Goal: Find contact information: Find contact information

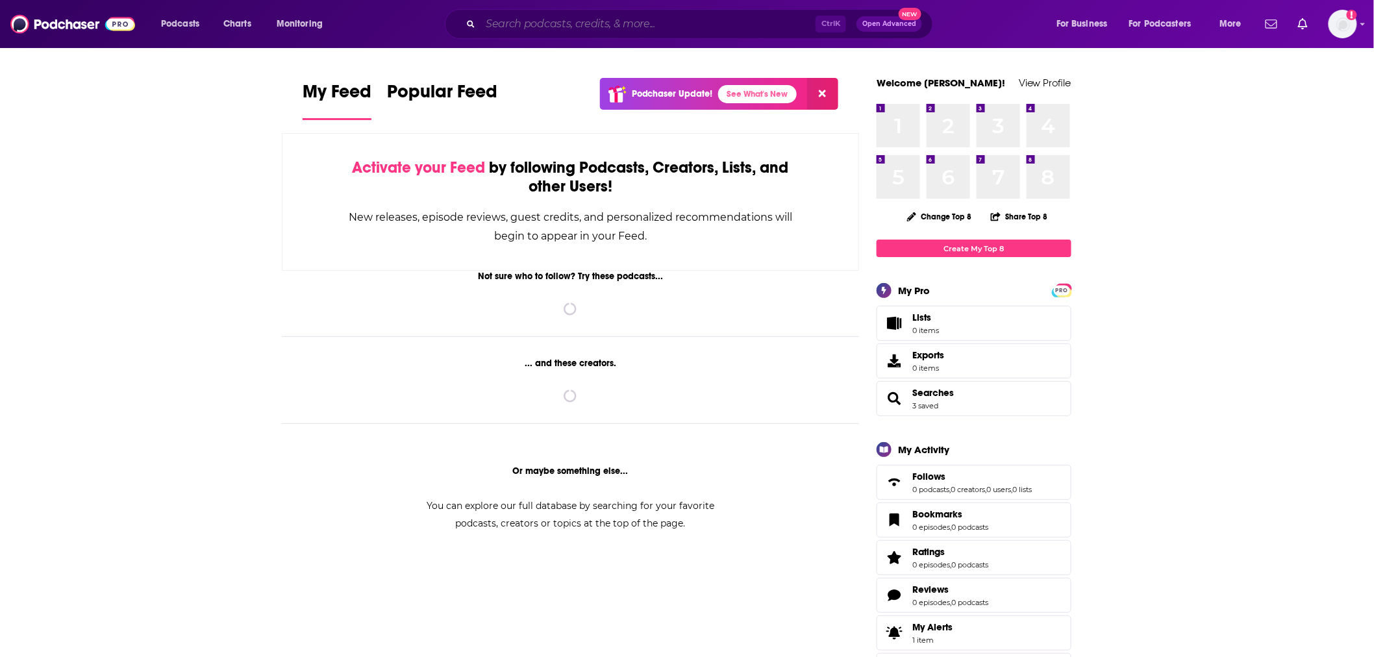
click at [515, 33] on input "Search podcasts, credits, & more..." at bounding box center [648, 24] width 335 height 21
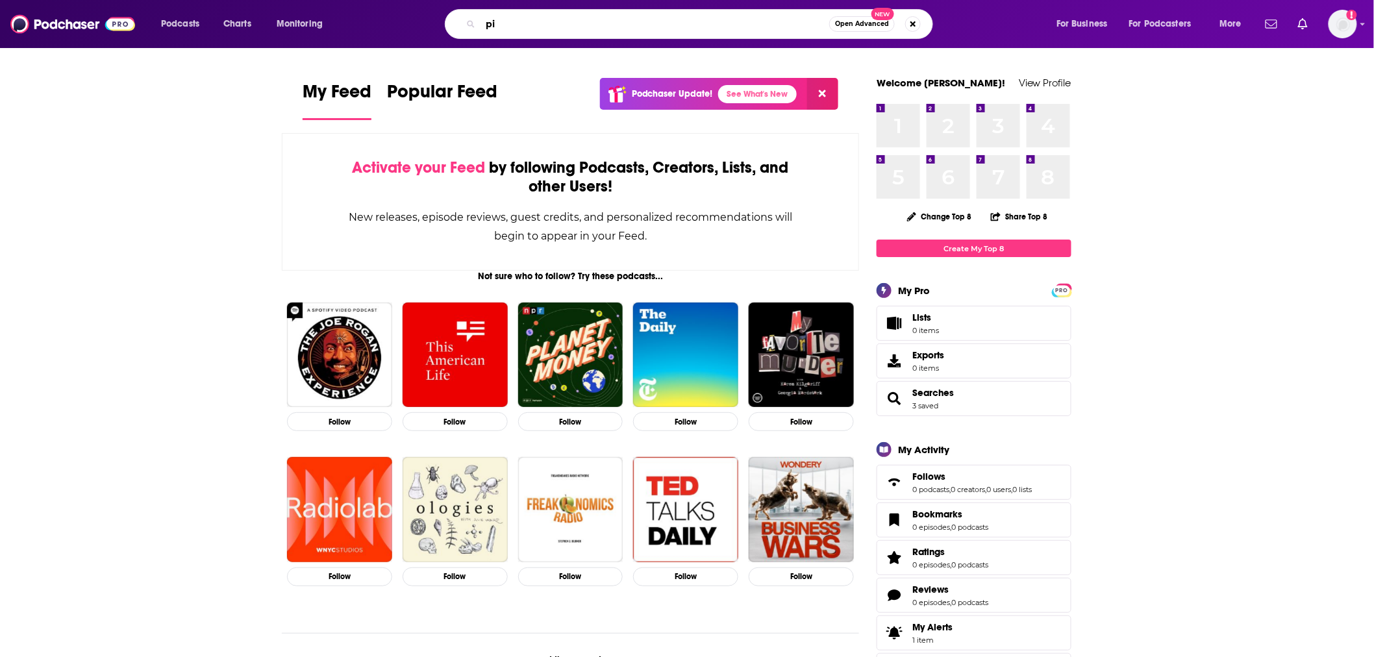
type input "p"
type input "outrage and optimism"
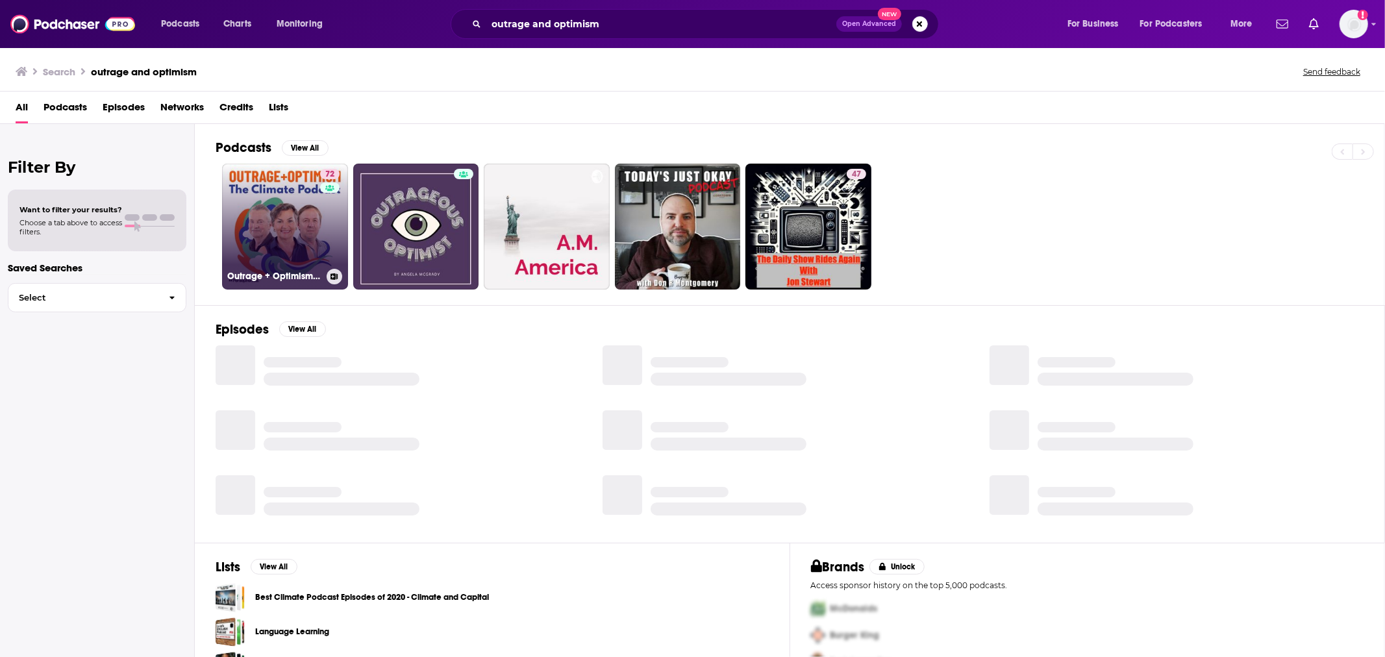
click at [254, 219] on link "72 Outrage + Optimism: The Climate Podcast" at bounding box center [285, 227] width 126 height 126
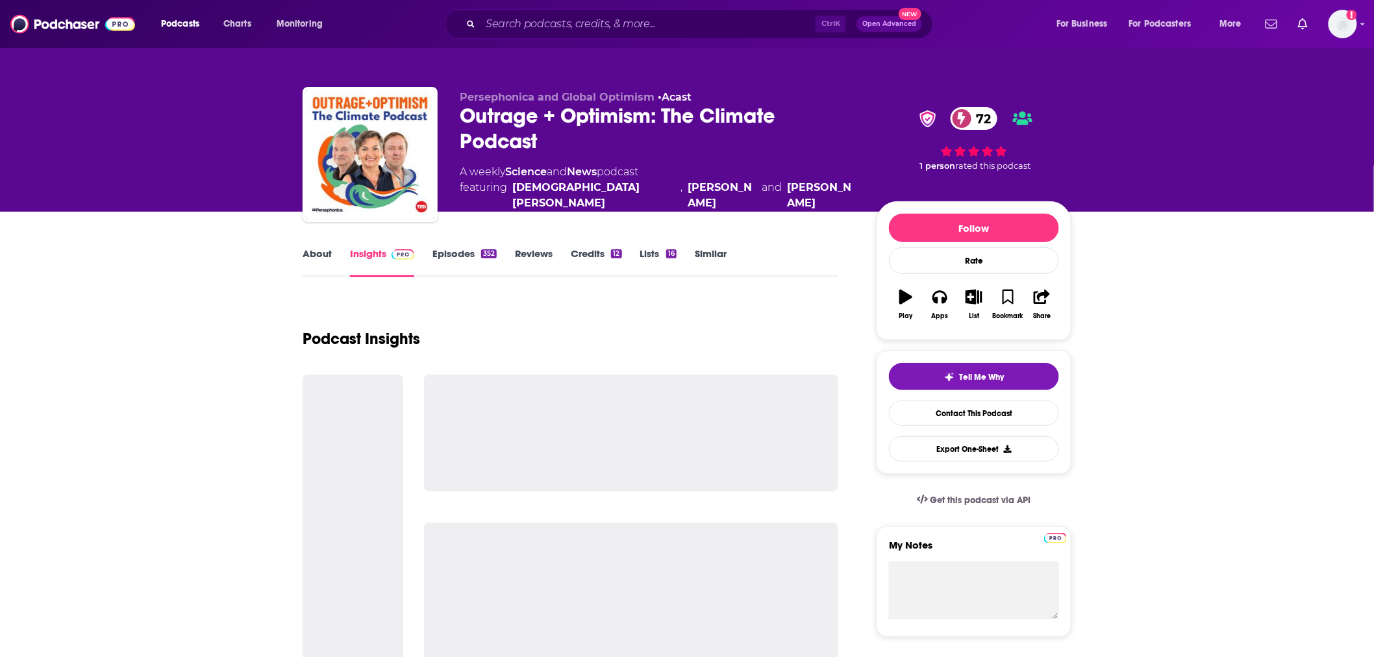
click at [320, 260] on link "About" at bounding box center [317, 262] width 29 height 30
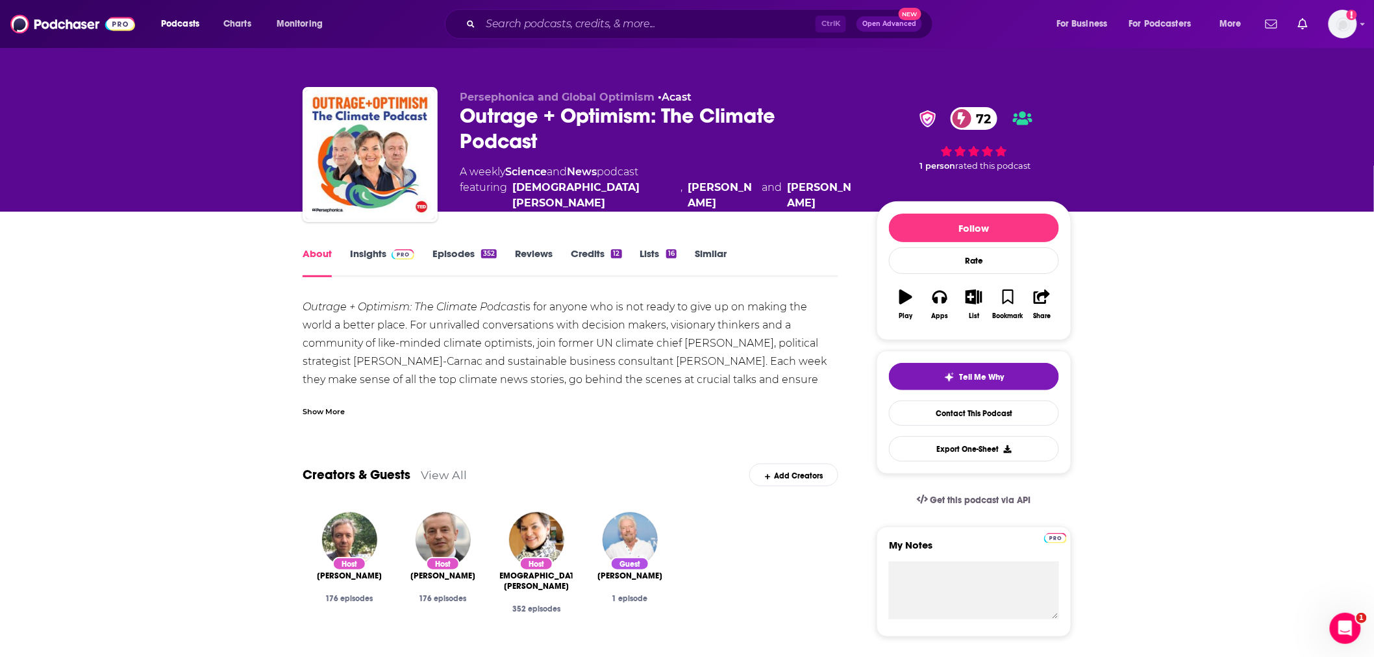
click at [368, 251] on link "Insights" at bounding box center [382, 262] width 64 height 30
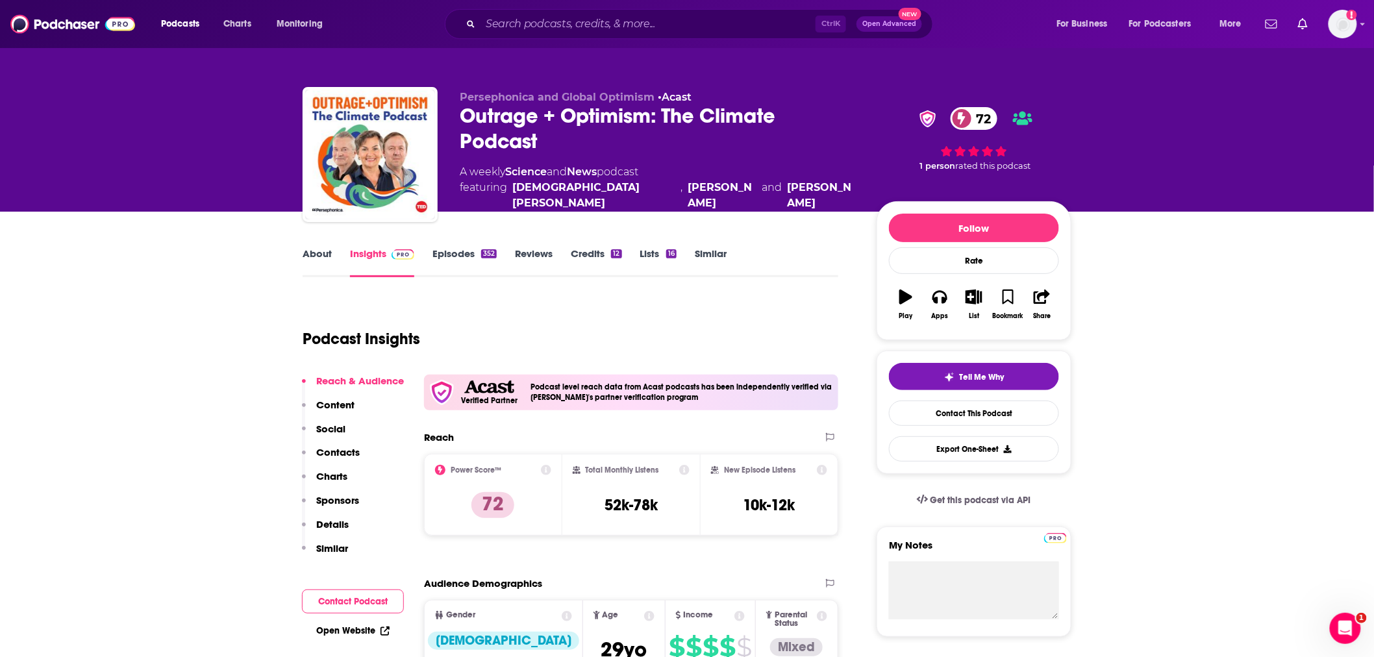
click at [349, 600] on button "Contact Podcast" at bounding box center [353, 602] width 102 height 24
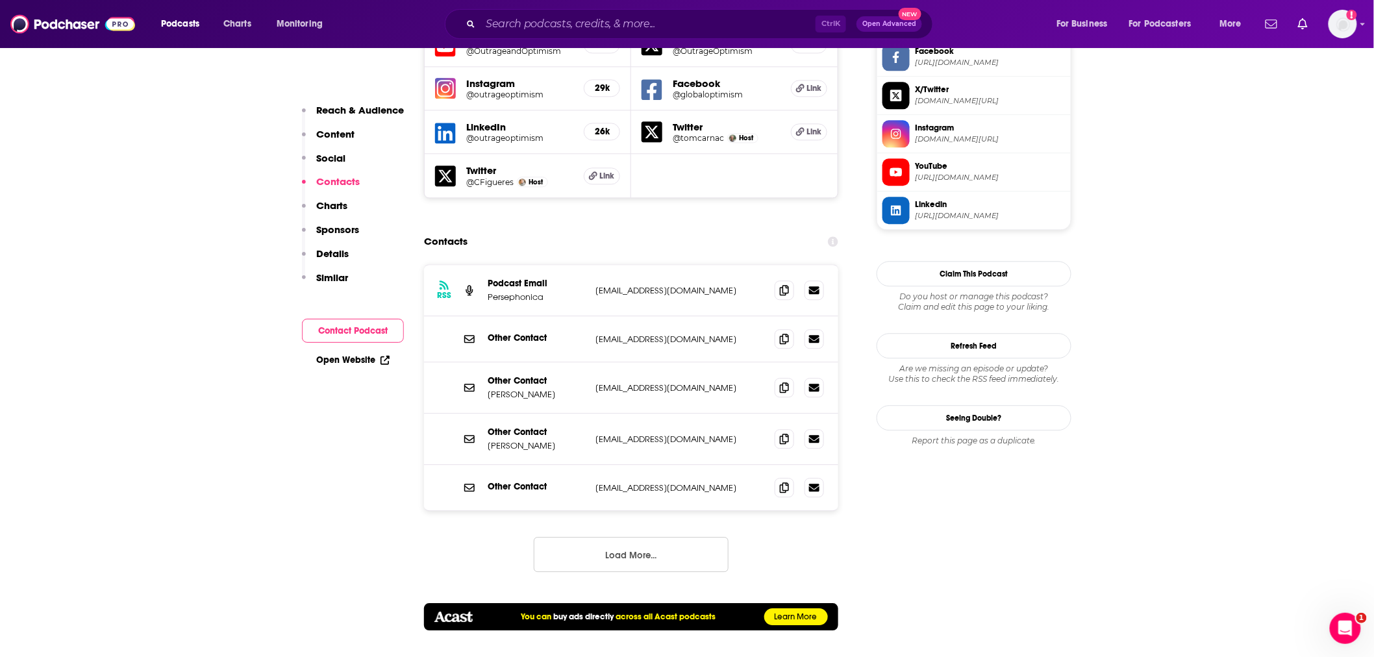
scroll to position [1262, 0]
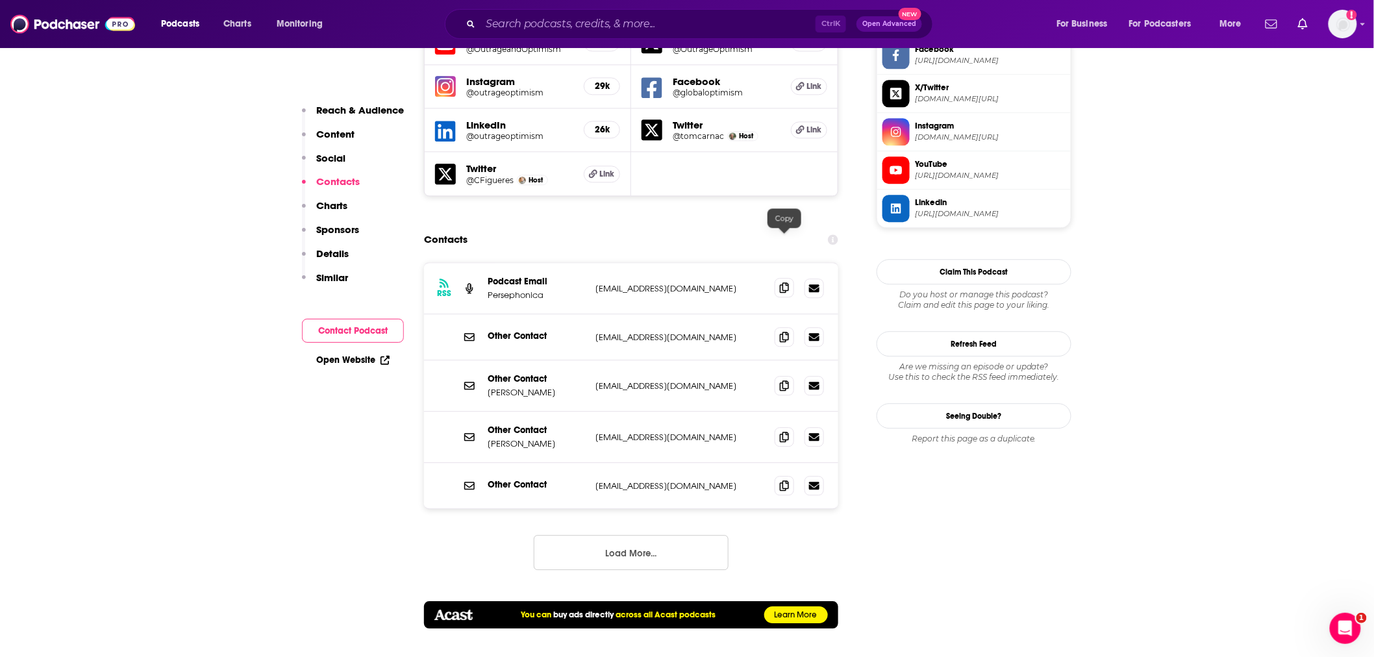
click at [785, 278] on span at bounding box center [784, 287] width 19 height 19
click at [787, 331] on icon at bounding box center [784, 336] width 9 height 10
click at [782, 380] on icon at bounding box center [784, 385] width 9 height 10
click at [781, 480] on icon at bounding box center [784, 485] width 9 height 10
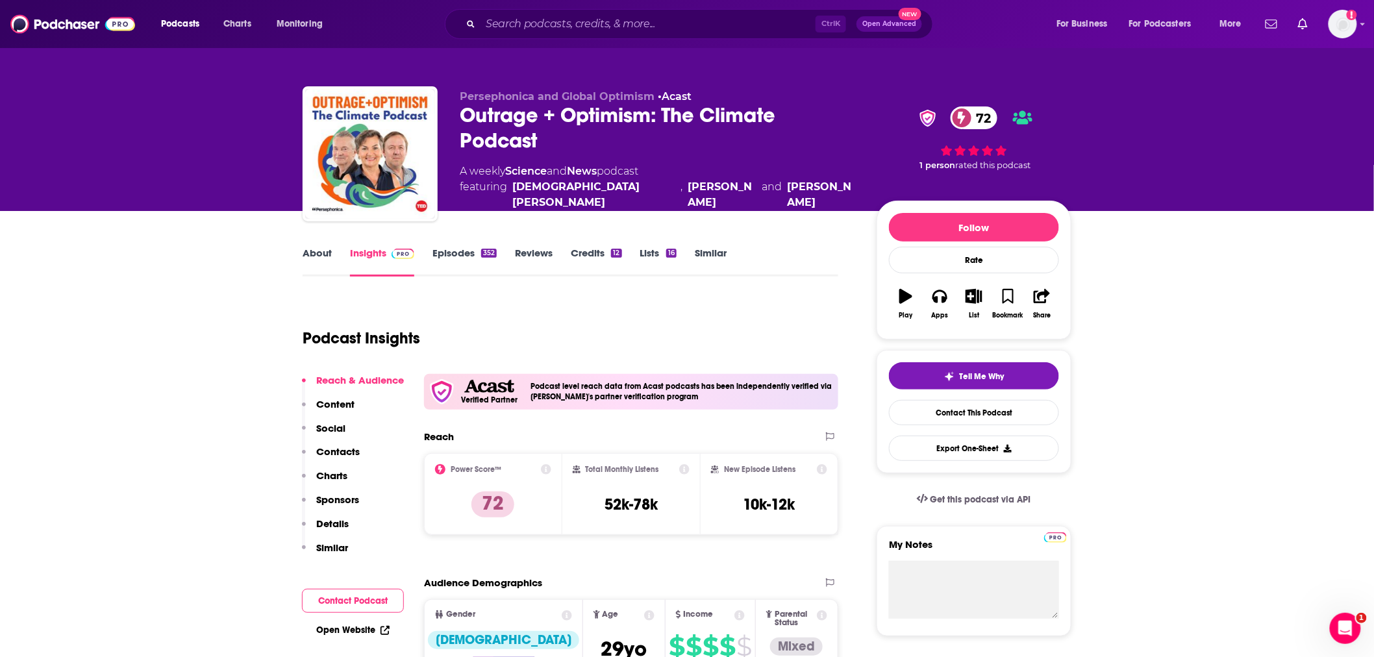
scroll to position [0, 0]
click at [496, 25] on input "Search podcasts, credits, & more..." at bounding box center [648, 24] width 335 height 21
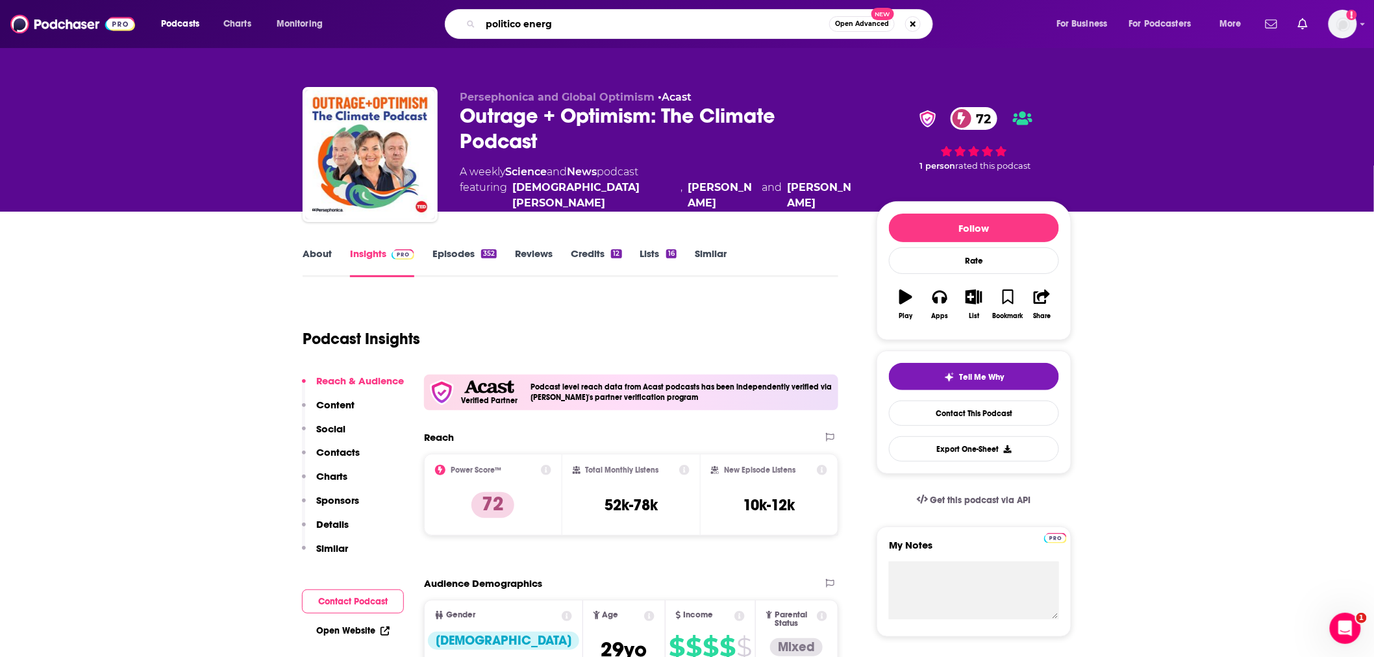
type input "politico energy"
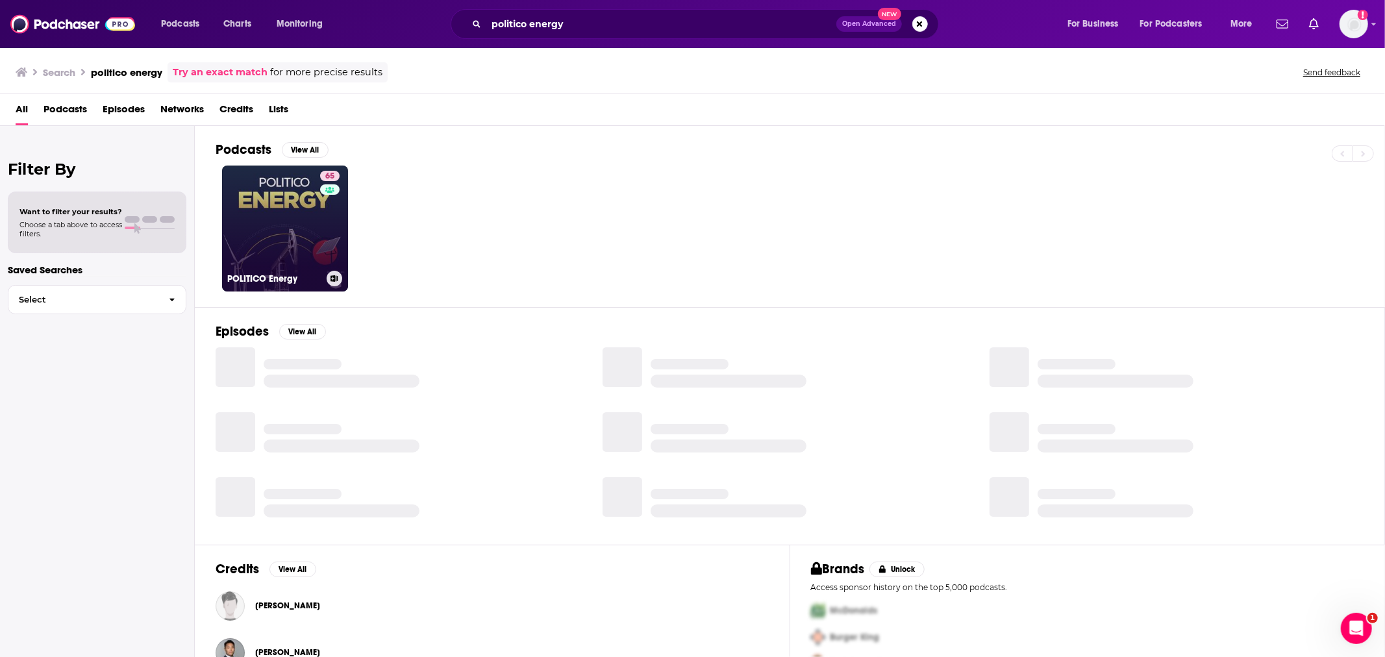
click at [270, 218] on link "65 POLITICO Energy" at bounding box center [285, 229] width 126 height 126
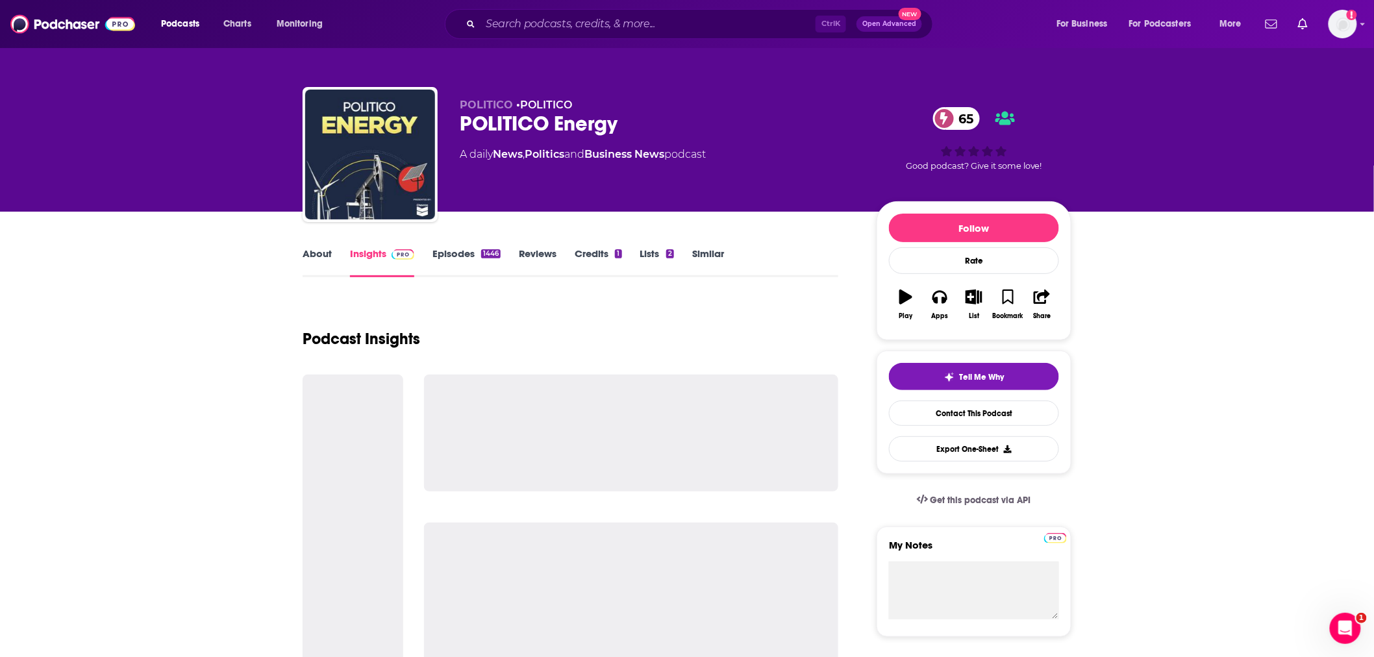
click at [357, 256] on link "Insights" at bounding box center [382, 262] width 64 height 30
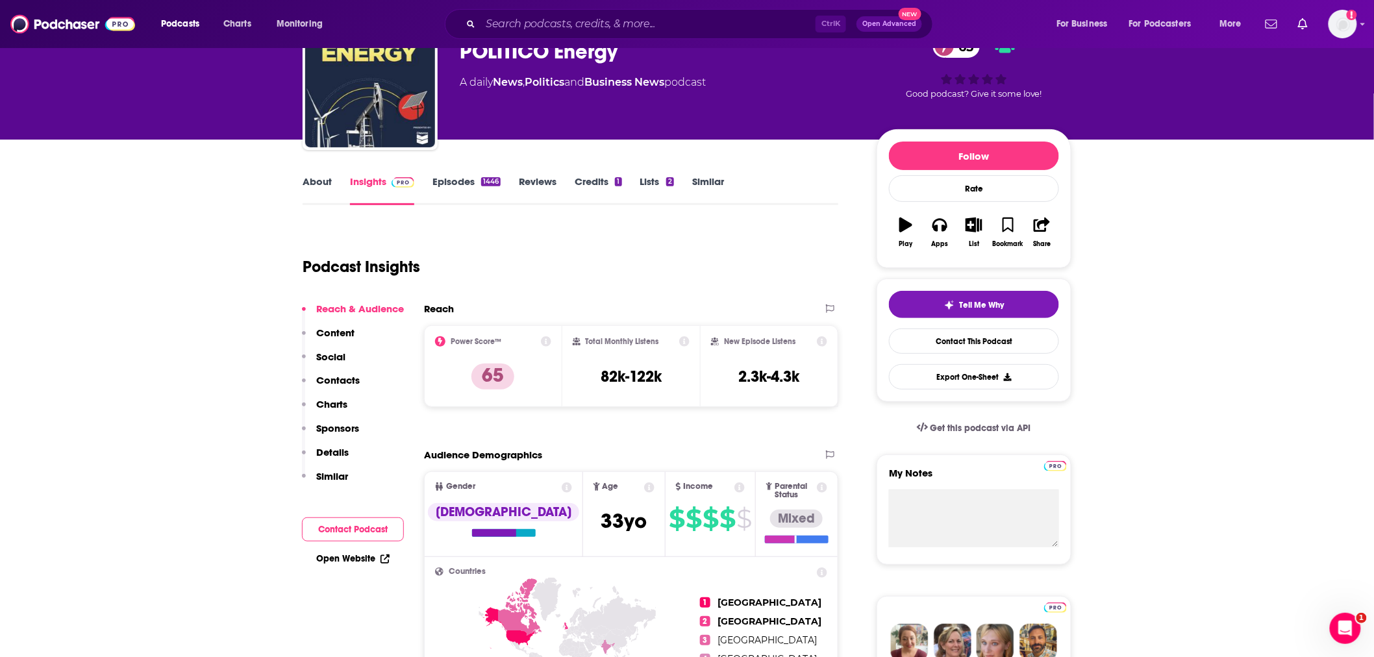
click at [335, 371] on button "Social" at bounding box center [324, 363] width 44 height 24
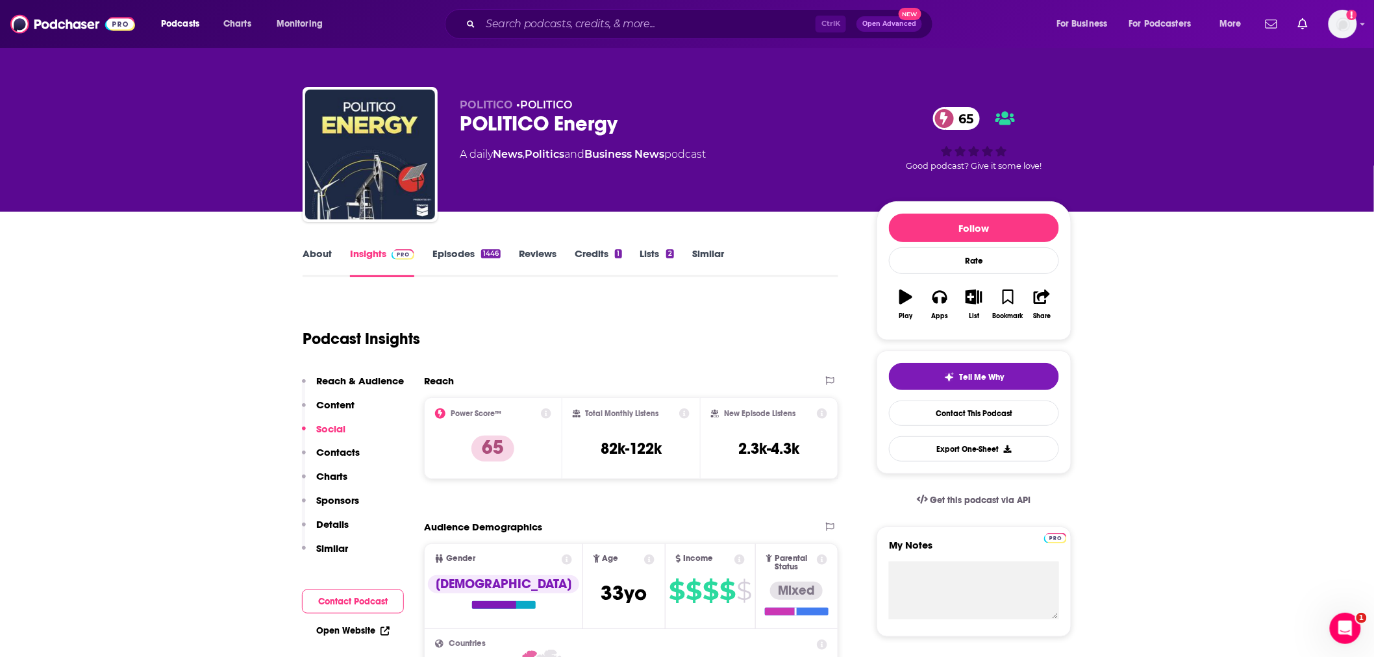
click at [346, 444] on div "Reach & Audience Content Social Contacts Charts Sponsors Details Similar" at bounding box center [353, 470] width 102 height 191
click at [351, 457] on p "Contacts" at bounding box center [338, 452] width 44 height 12
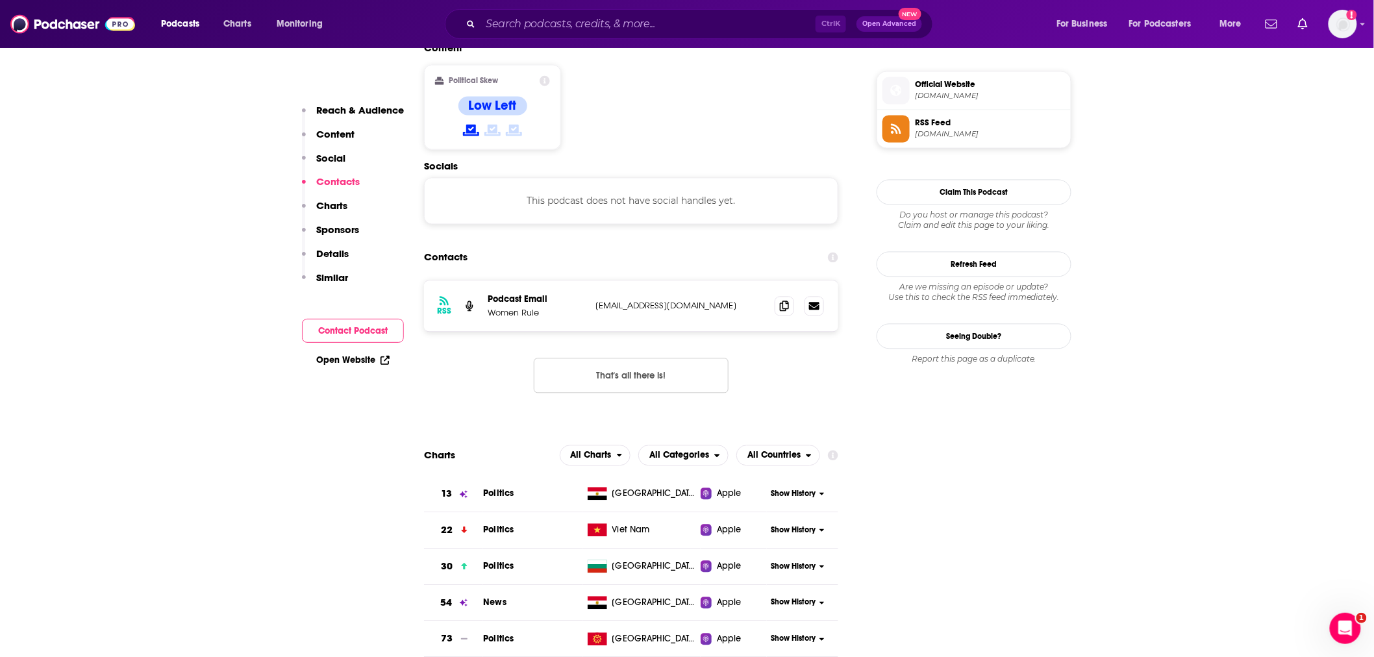
scroll to position [959, 0]
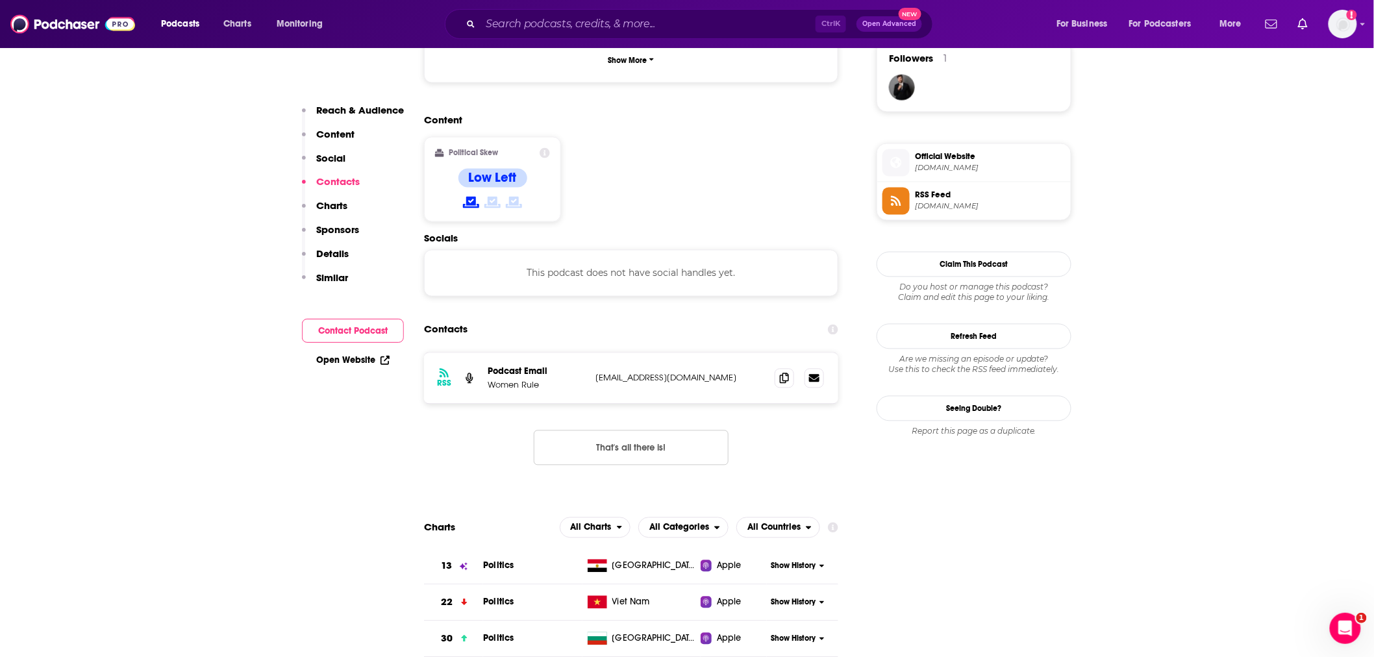
click at [372, 329] on button "Contact Podcast" at bounding box center [353, 331] width 102 height 24
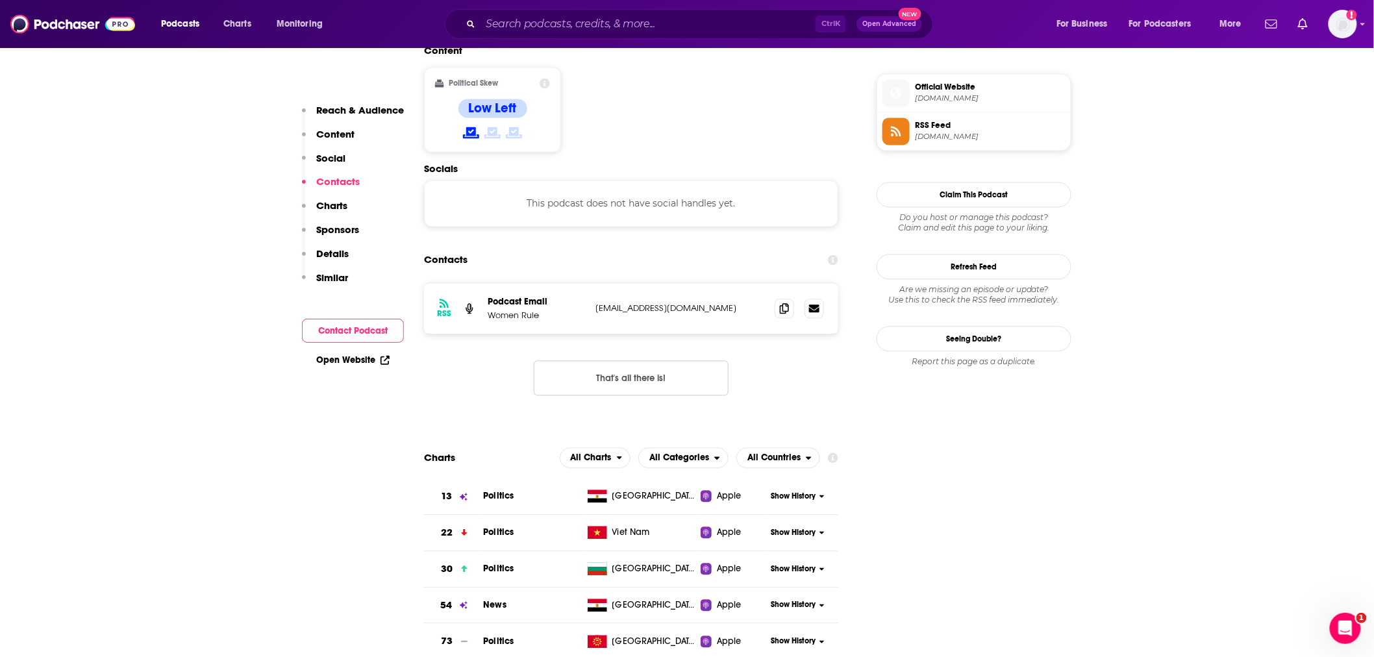
scroll to position [1031, 0]
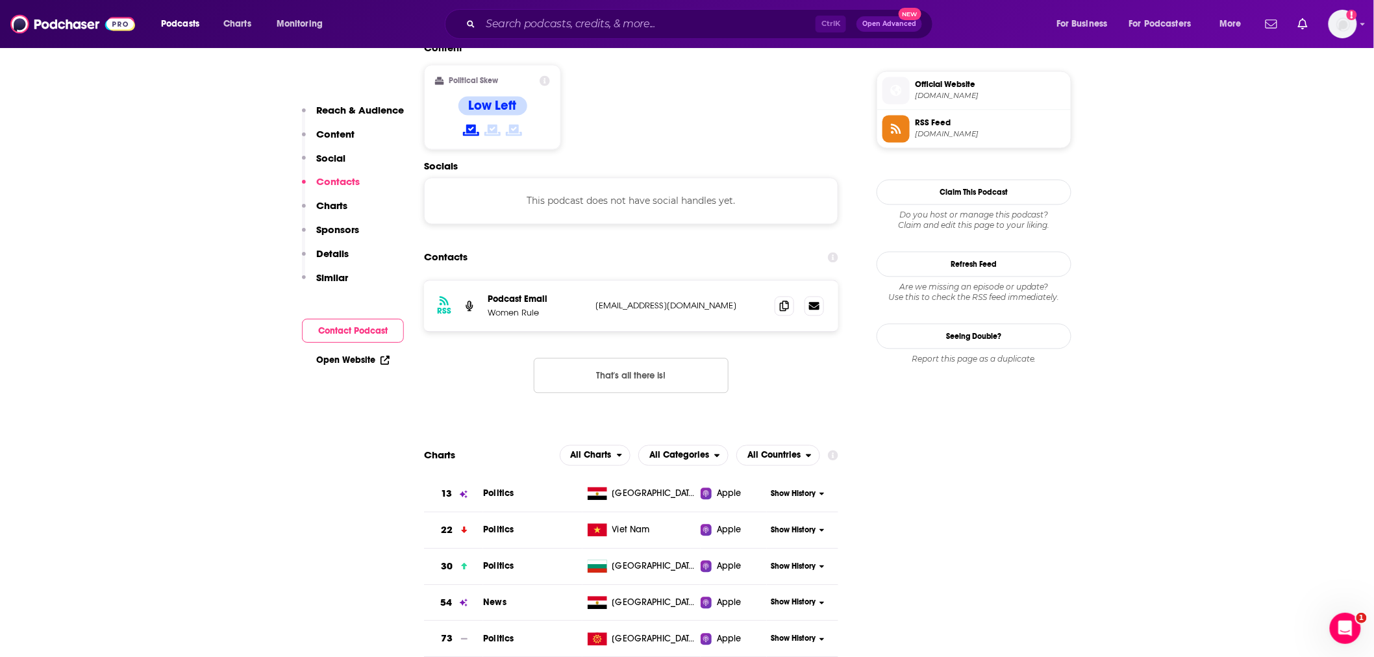
click at [371, 364] on link "Open Website" at bounding box center [352, 360] width 73 height 11
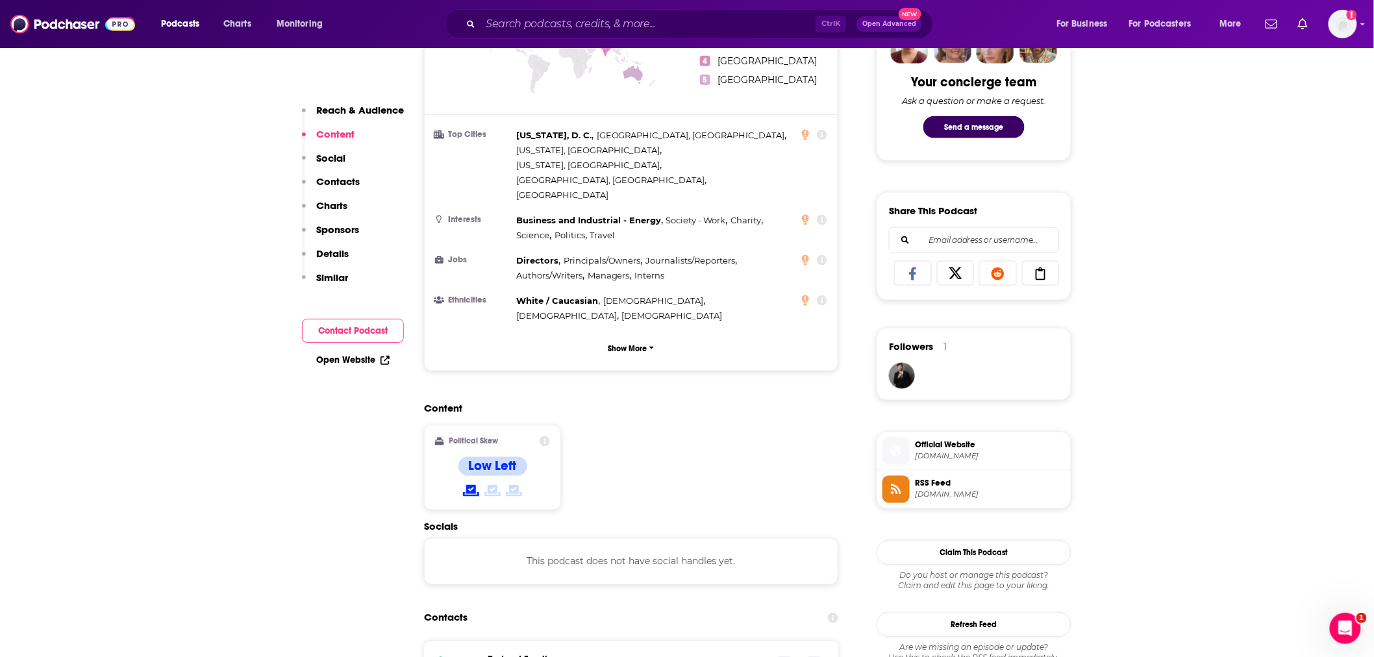
scroll to position [453, 0]
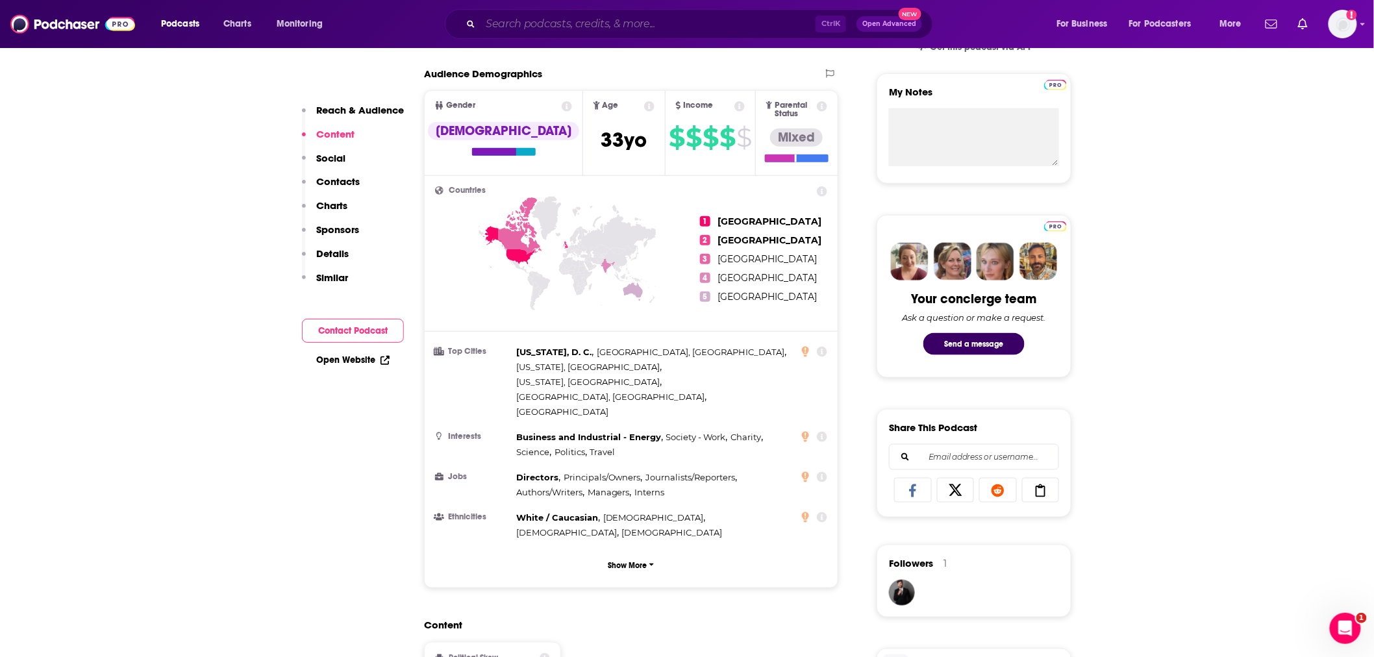
click at [503, 16] on input "Search podcasts, credits, & more..." at bounding box center [648, 24] width 335 height 21
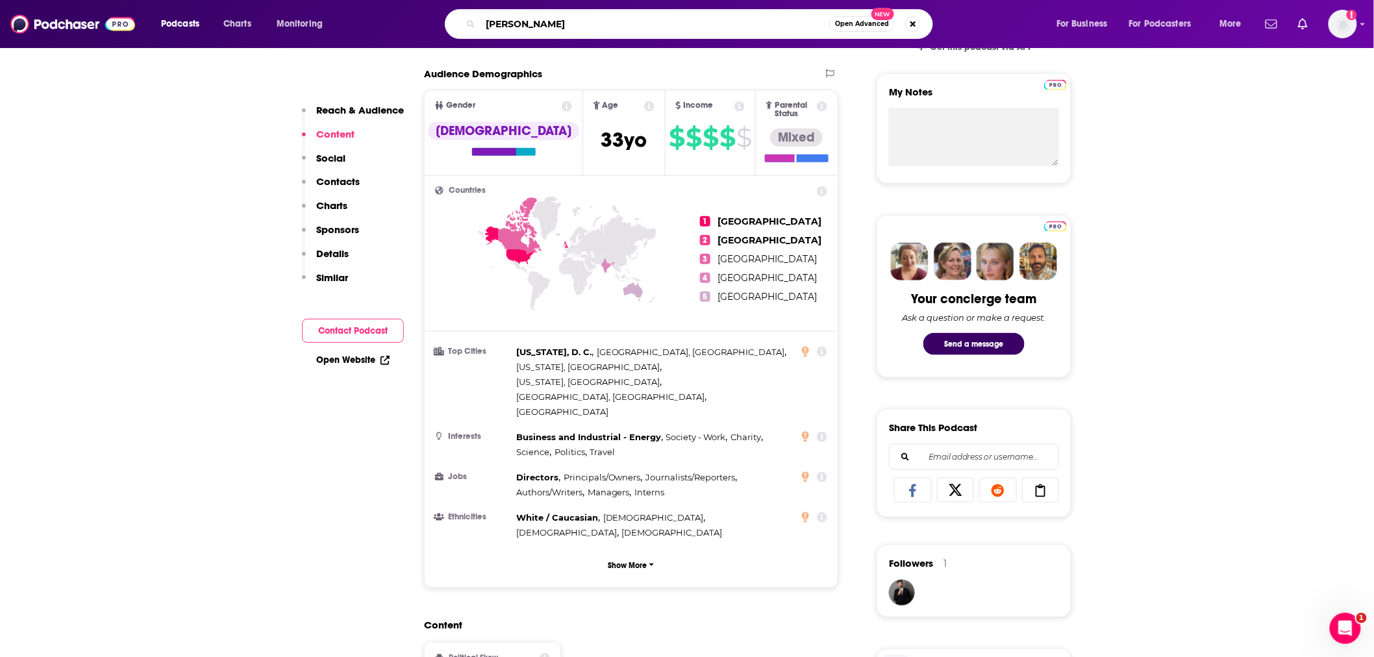
type input "[PERSON_NAME]"
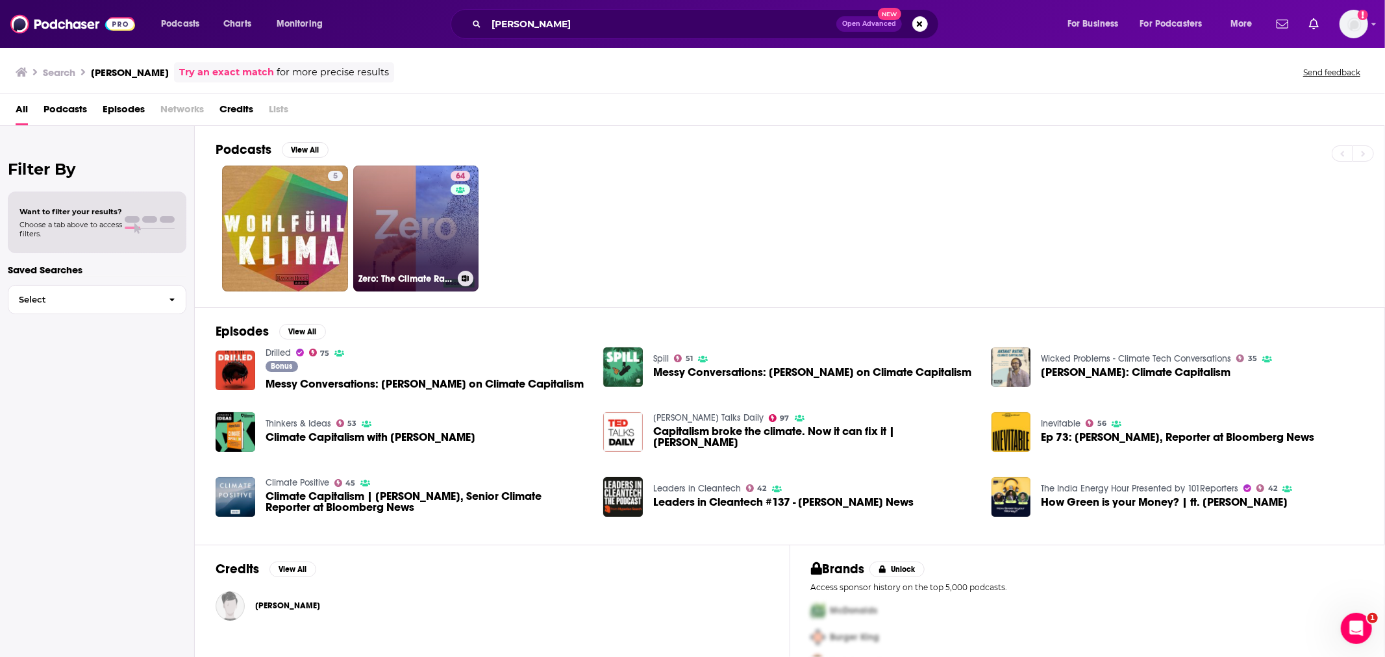
click at [398, 217] on link "64 Zero: The Climate Race" at bounding box center [416, 229] width 126 height 126
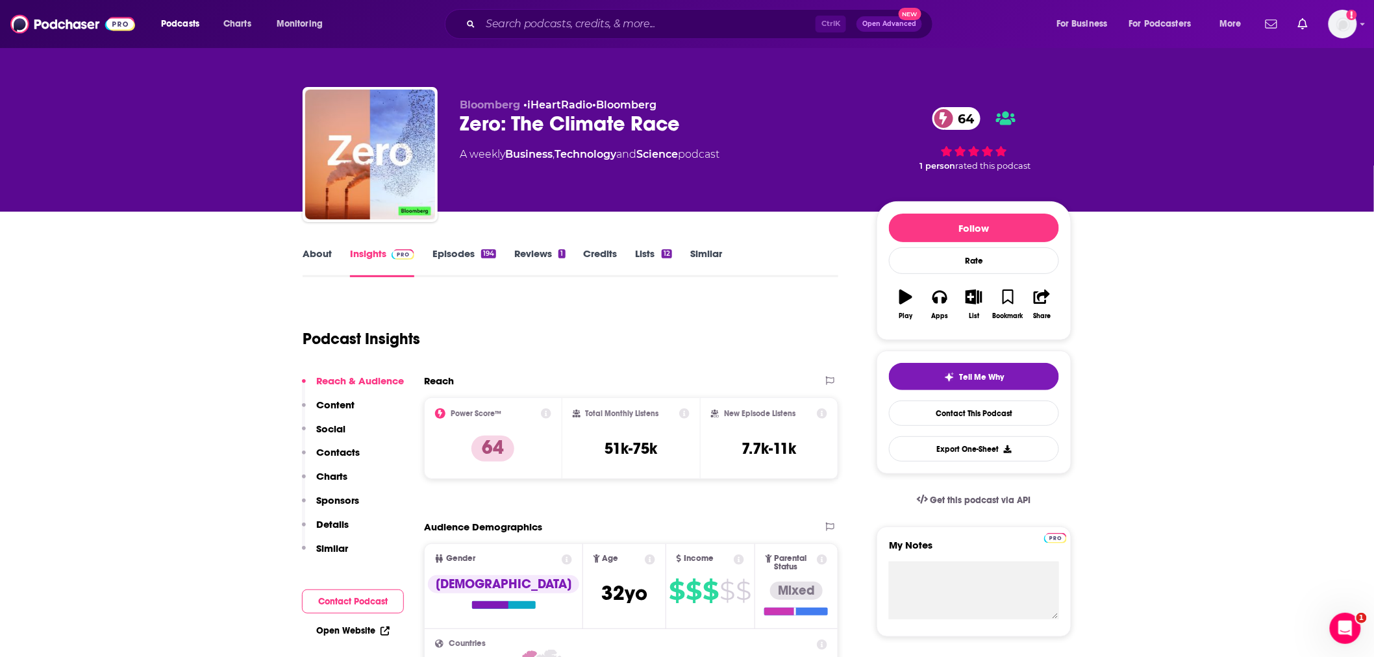
click at [328, 598] on button "Contact Podcast" at bounding box center [353, 602] width 102 height 24
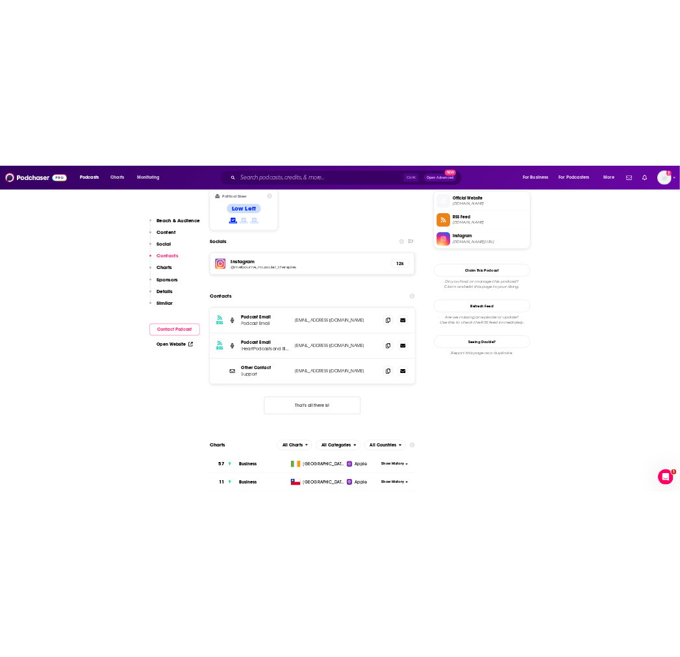
scroll to position [1055, 0]
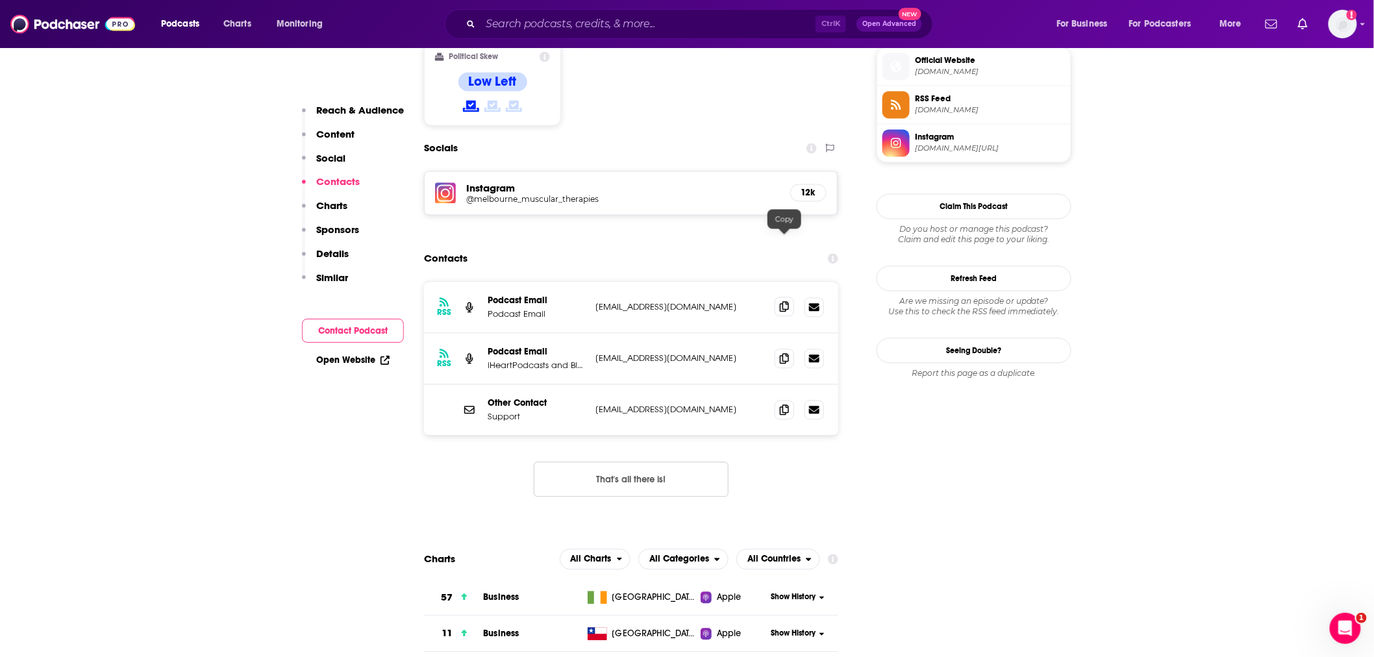
click at [787, 301] on icon at bounding box center [784, 306] width 9 height 10
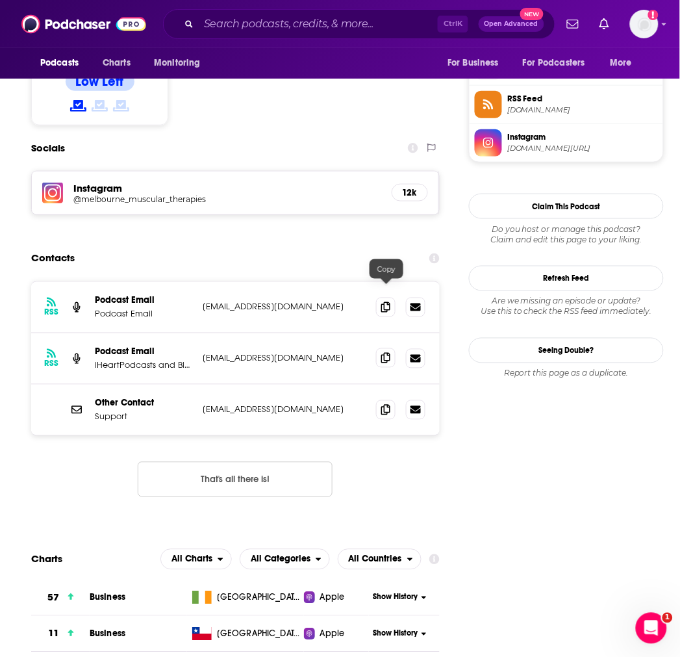
click at [385, 353] on icon at bounding box center [385, 358] width 9 height 10
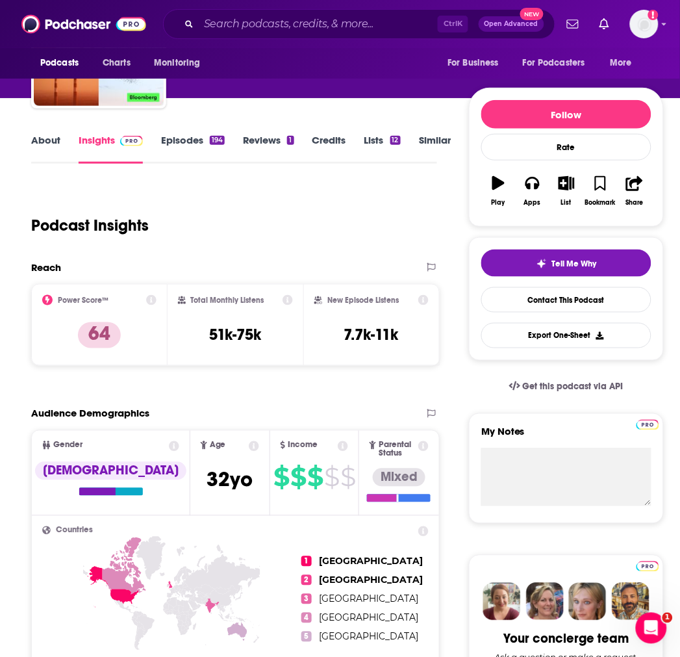
scroll to position [0, 0]
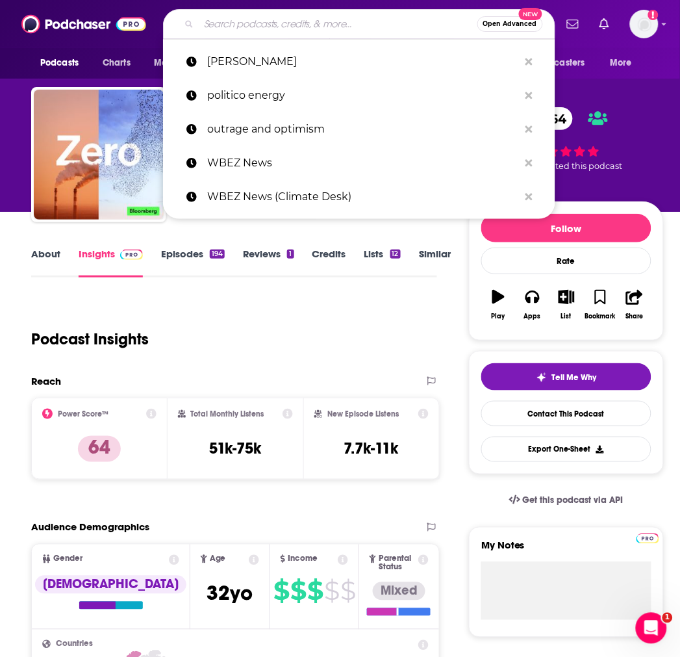
click at [284, 16] on input "Search podcasts, credits, & more..." at bounding box center [338, 24] width 279 height 21
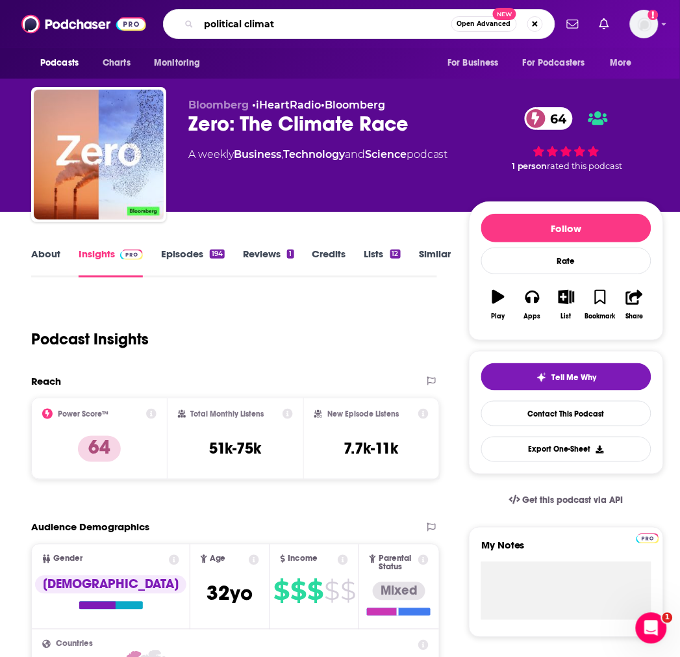
type input "political climate"
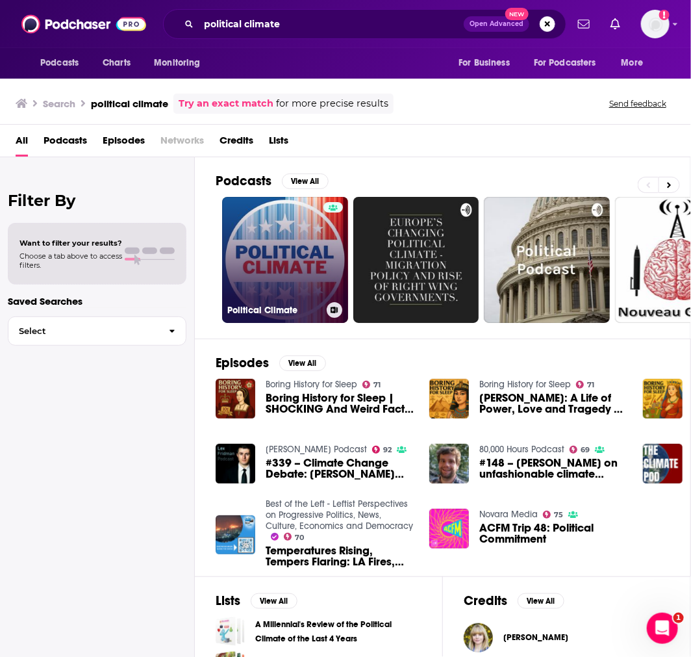
click at [264, 218] on link "Political Climate" at bounding box center [285, 260] width 126 height 126
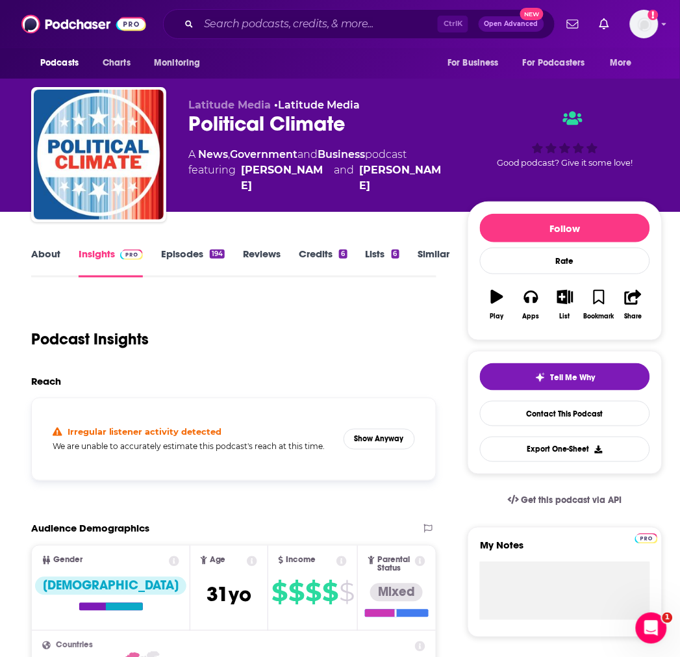
click at [95, 257] on link "Insights" at bounding box center [111, 262] width 64 height 30
click at [63, 255] on div "About" at bounding box center [54, 262] width 47 height 30
click at [47, 255] on link "About" at bounding box center [45, 262] width 29 height 30
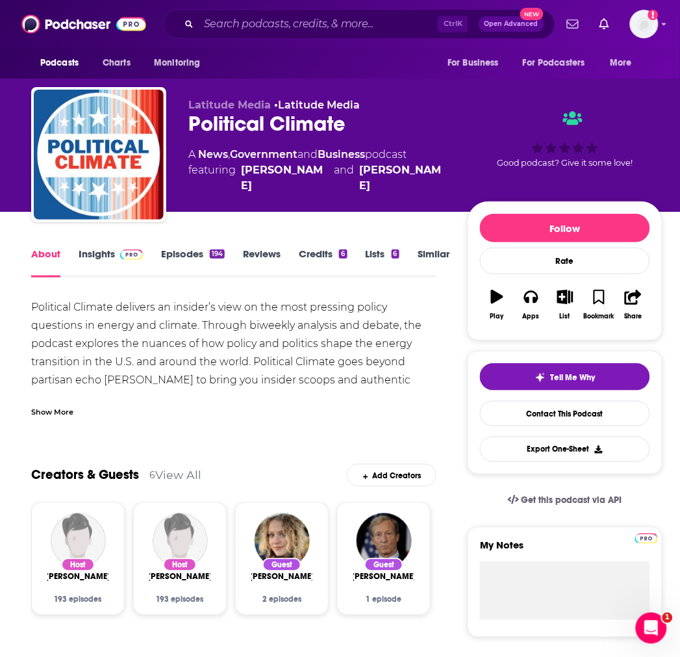
click at [101, 260] on link "Insights" at bounding box center [111, 262] width 64 height 30
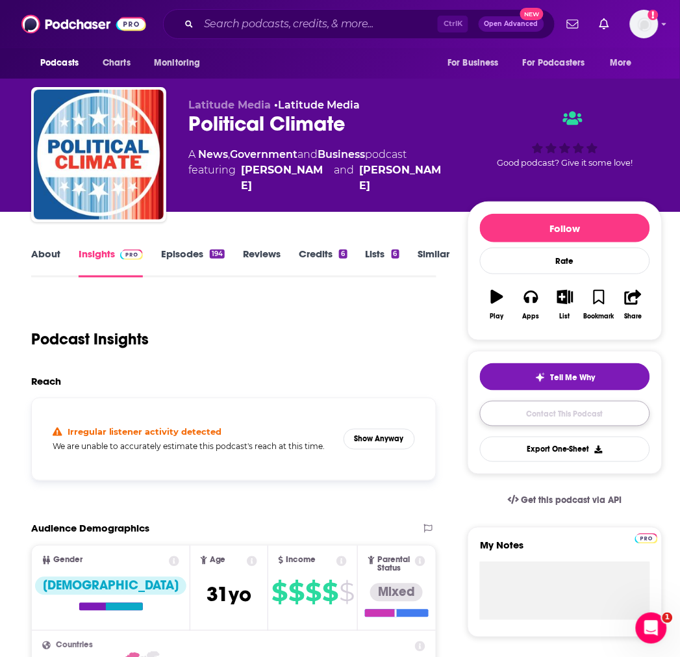
click at [522, 409] on link "Contact This Podcast" at bounding box center [565, 413] width 170 height 25
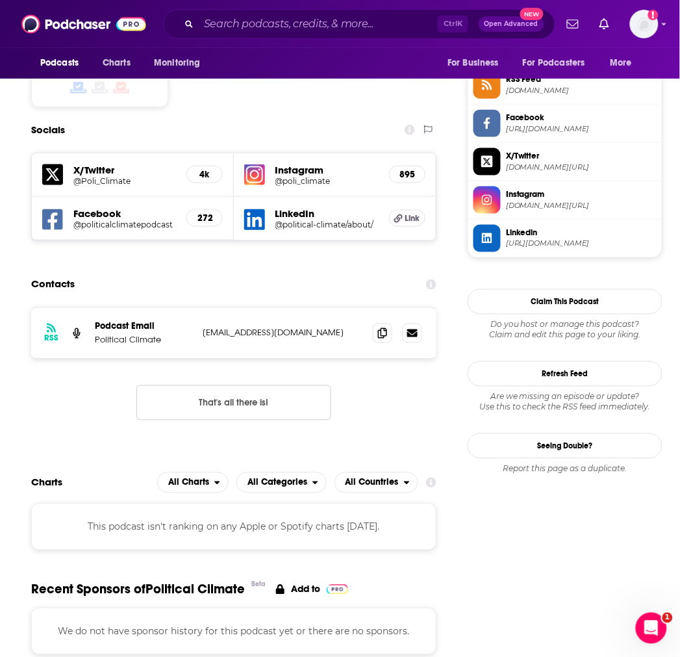
scroll to position [994, 0]
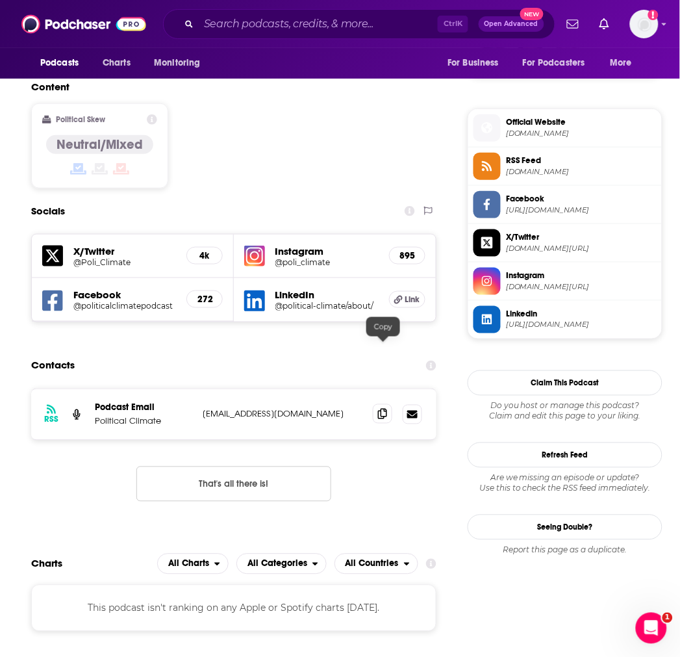
click at [388, 404] on span at bounding box center [382, 413] width 19 height 19
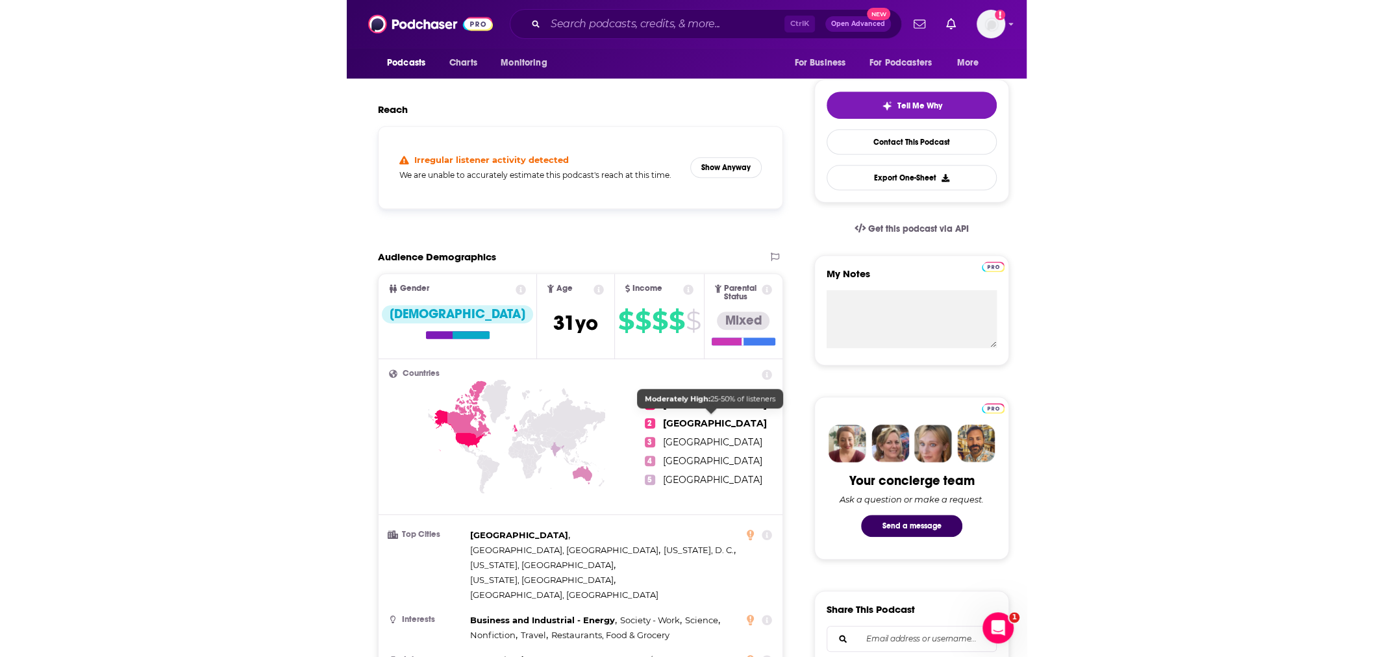
scroll to position [0, 0]
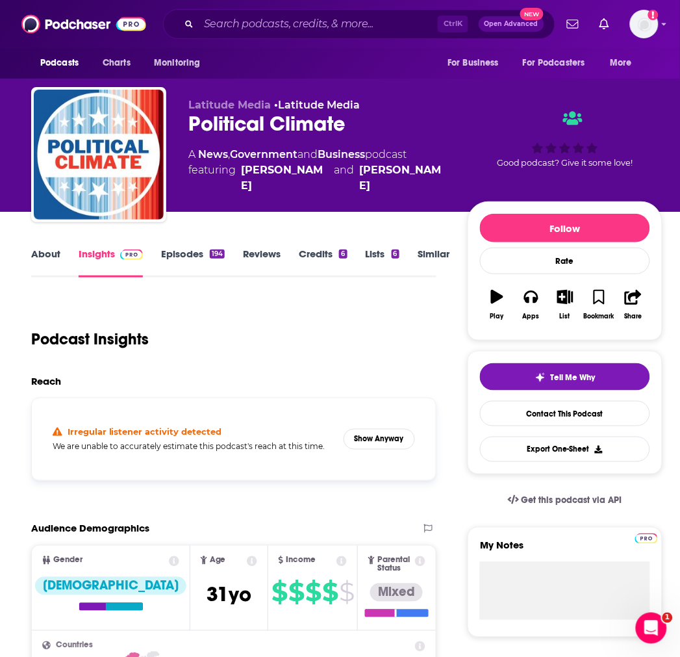
click at [93, 251] on link "Insights" at bounding box center [111, 262] width 64 height 30
click at [49, 248] on link "About" at bounding box center [45, 262] width 29 height 30
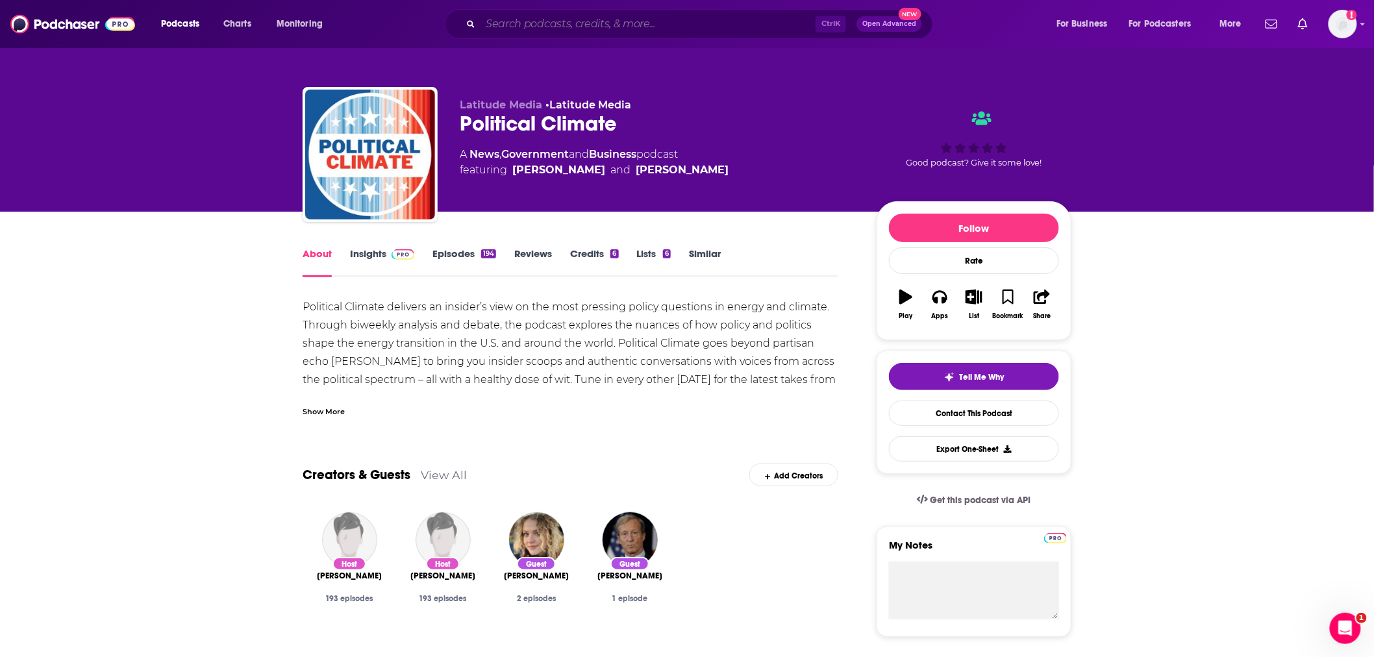
click at [524, 29] on input "Search podcasts, credits, & more..." at bounding box center [648, 24] width 335 height 21
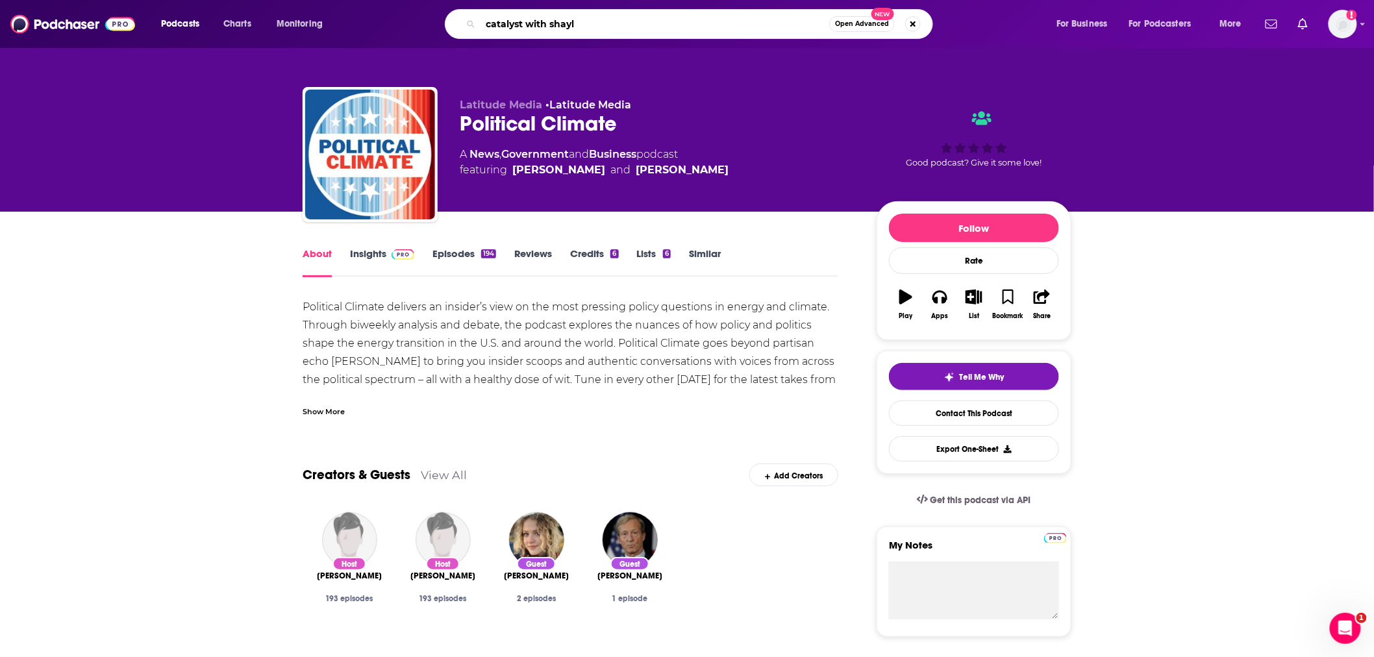
type input "catalyst with [PERSON_NAME]"
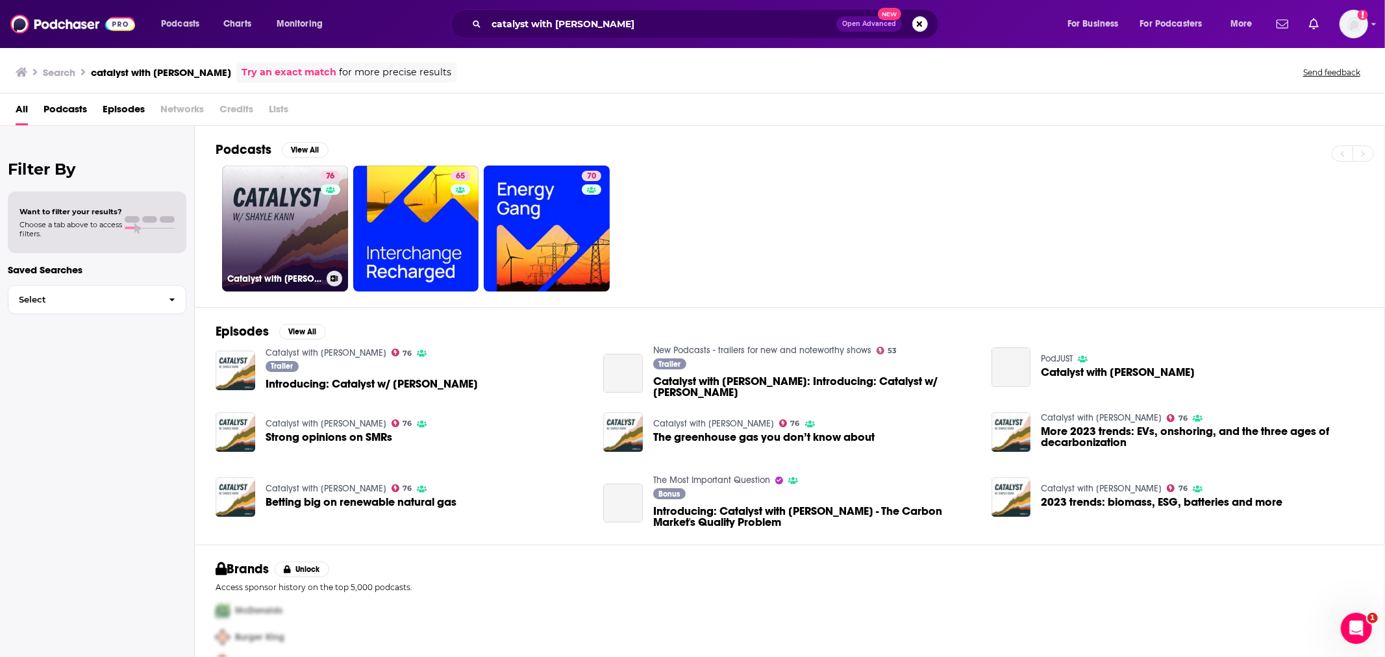
click at [288, 190] on link "76 Catalyst with [PERSON_NAME]" at bounding box center [285, 229] width 126 height 126
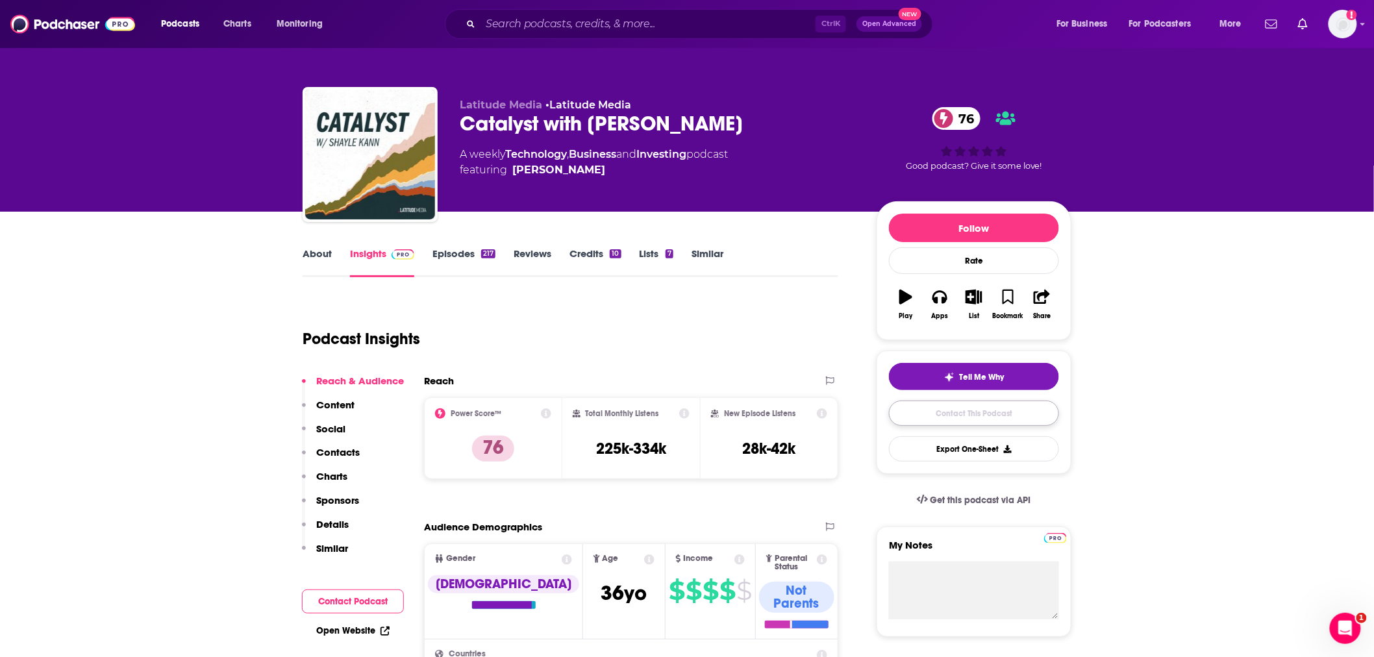
click at [938, 420] on link "Contact This Podcast" at bounding box center [974, 413] width 170 height 25
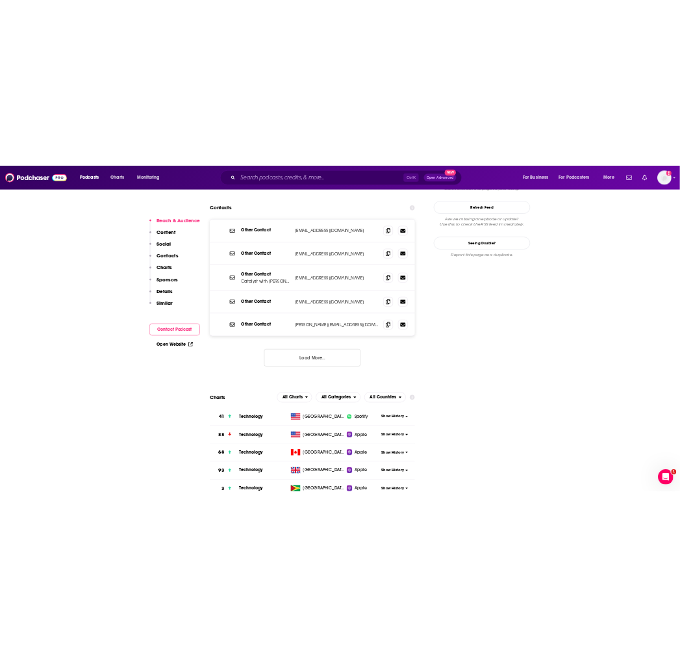
scroll to position [1254, 0]
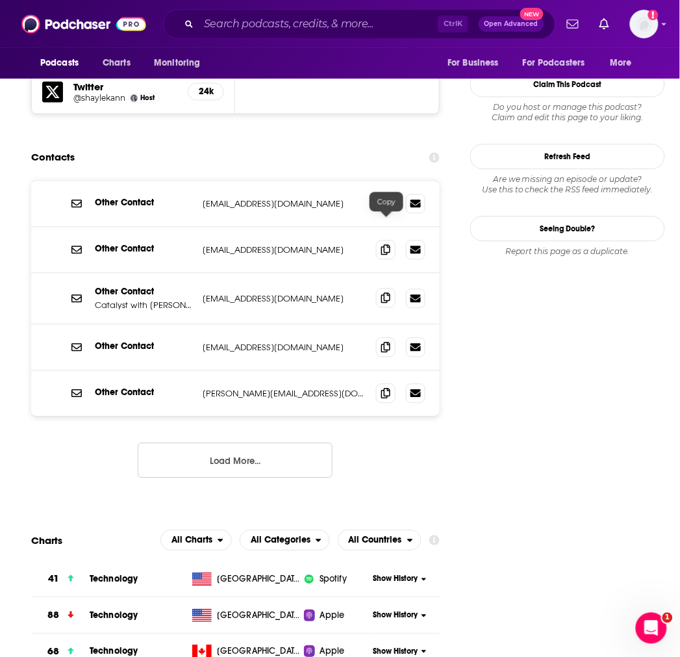
click at [388, 293] on icon at bounding box center [385, 298] width 9 height 10
click at [312, 12] on div "Ctrl K Open Advanced New" at bounding box center [359, 24] width 392 height 30
click at [314, 23] on input "Search podcasts, credits, & more..." at bounding box center [318, 24] width 239 height 21
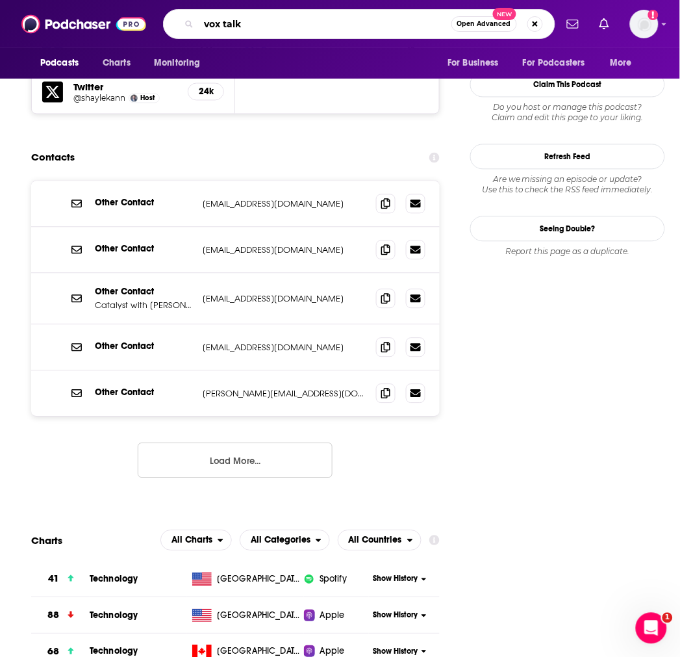
type input "vox talks"
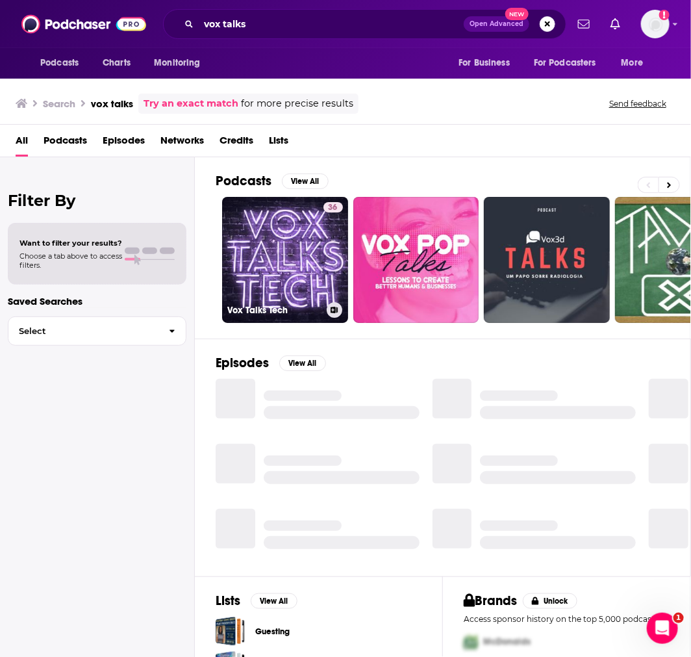
click at [263, 249] on link "36 Vox Talks Tech" at bounding box center [285, 260] width 126 height 126
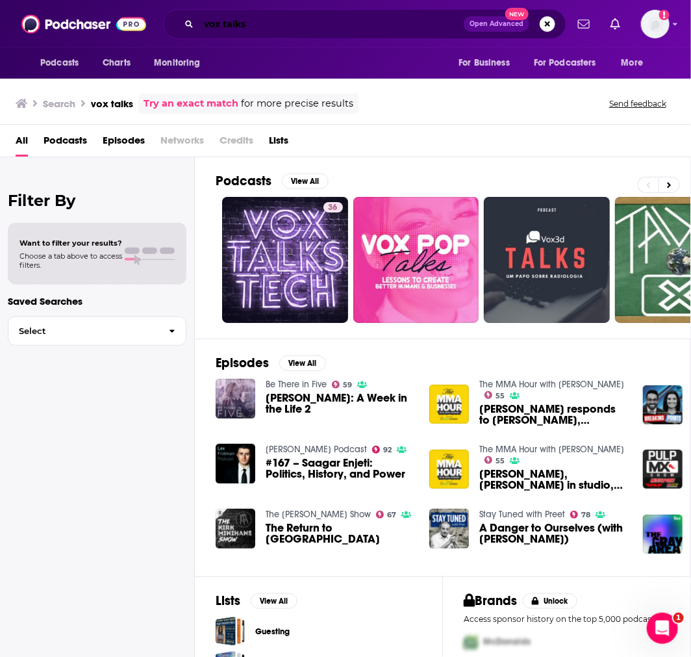
click at [308, 24] on input "vox talks" at bounding box center [331, 24] width 265 height 21
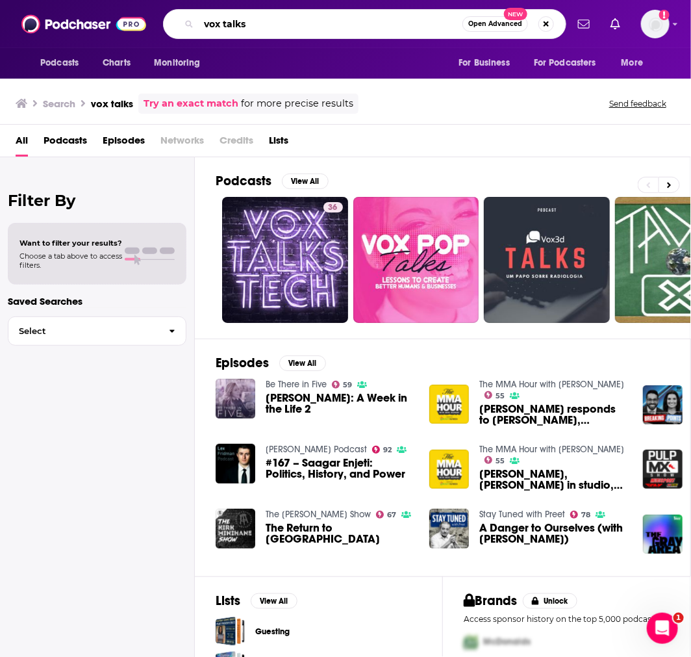
click at [308, 23] on input "vox talks" at bounding box center [331, 24] width 264 height 21
paste input "VoxDevTalks"
type input "VoxDevTalks"
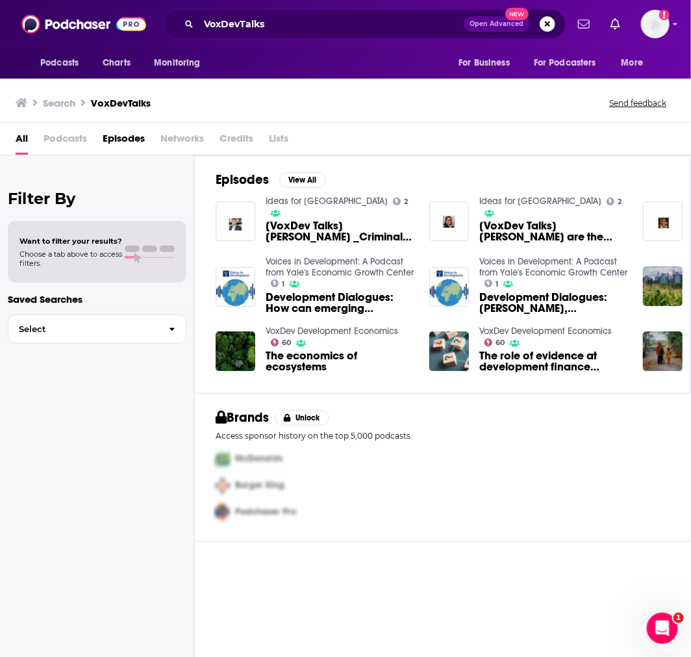
click at [119, 101] on h3 "VoxDevTalks" at bounding box center [121, 103] width 60 height 12
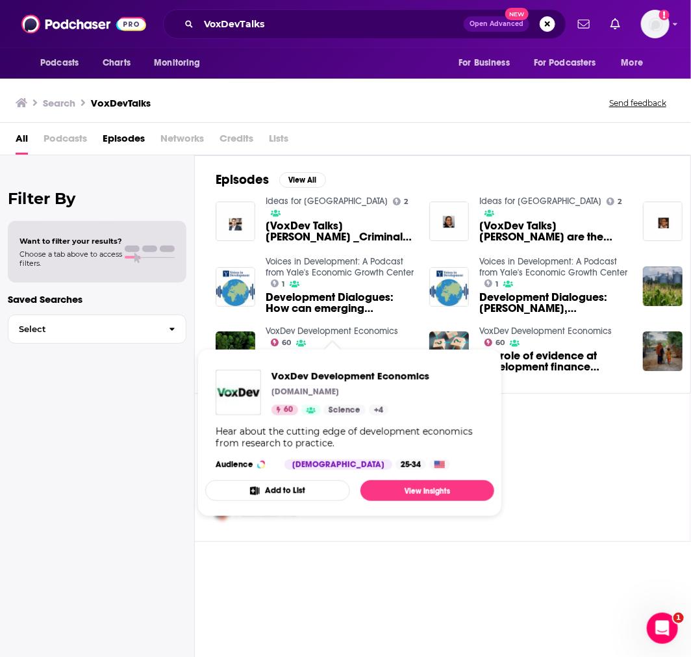
click at [318, 326] on link "VoxDev Development Economics" at bounding box center [332, 330] width 133 height 11
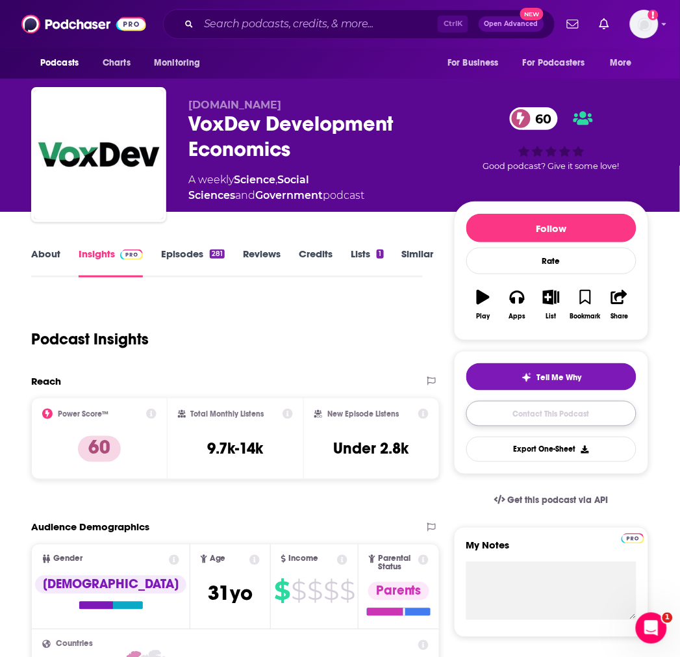
click at [551, 416] on link "Contact This Podcast" at bounding box center [551, 413] width 170 height 25
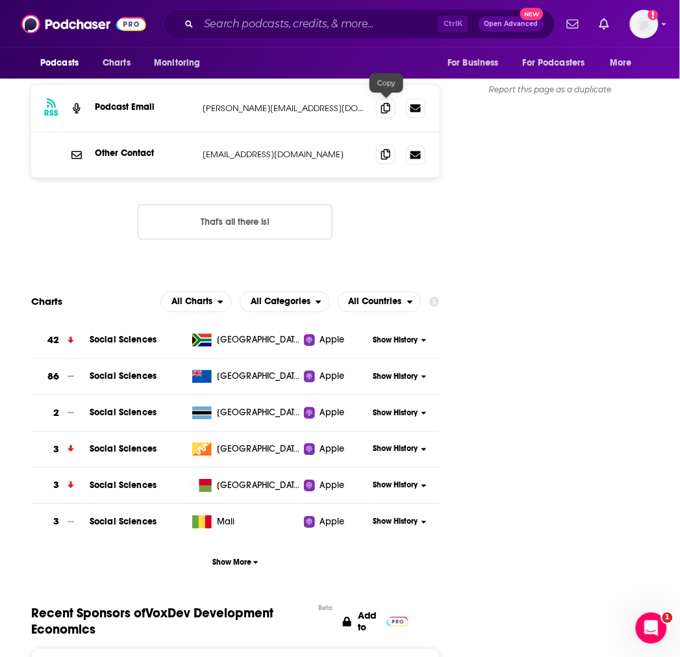
click at [385, 149] on icon at bounding box center [385, 154] width 9 height 10
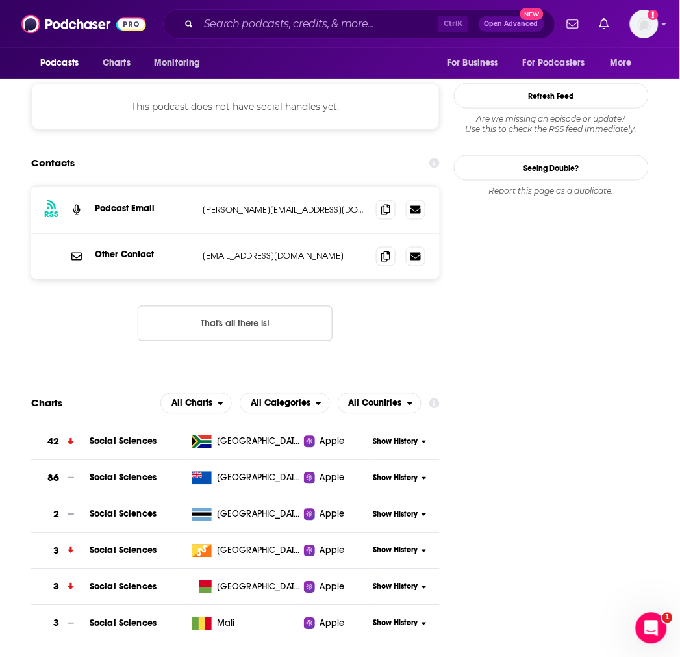
scroll to position [1053, 0]
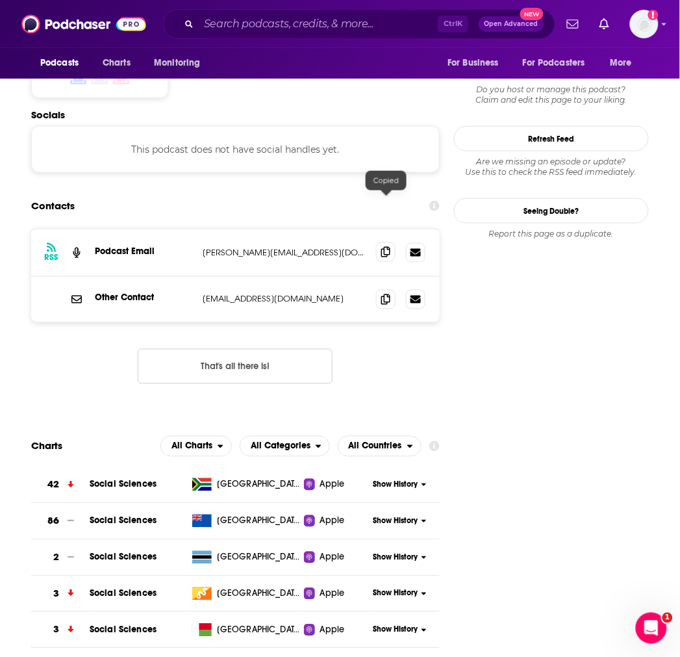
click at [388, 247] on icon at bounding box center [385, 252] width 9 height 10
click at [390, 289] on span at bounding box center [385, 298] width 19 height 19
click at [307, 26] on input "Search podcasts, credits, & more..." at bounding box center [318, 24] width 239 height 21
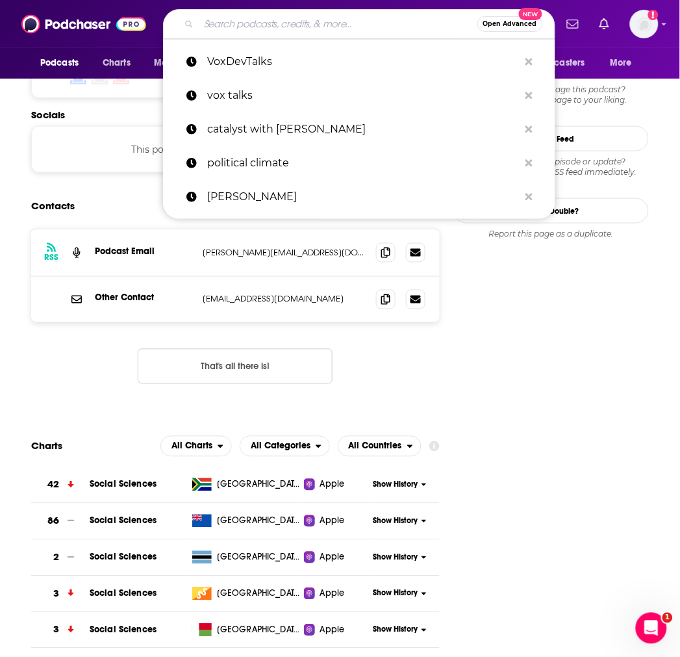
paste input "People Places Planet (Environmental Law Institute"
type input "People Places Planet (Environmental Law Institute"
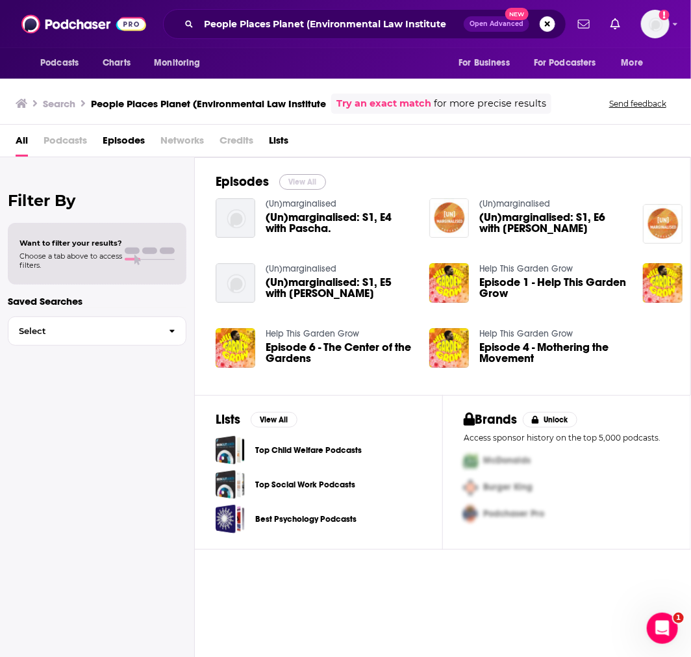
click at [297, 178] on button "View All" at bounding box center [302, 182] width 47 height 16
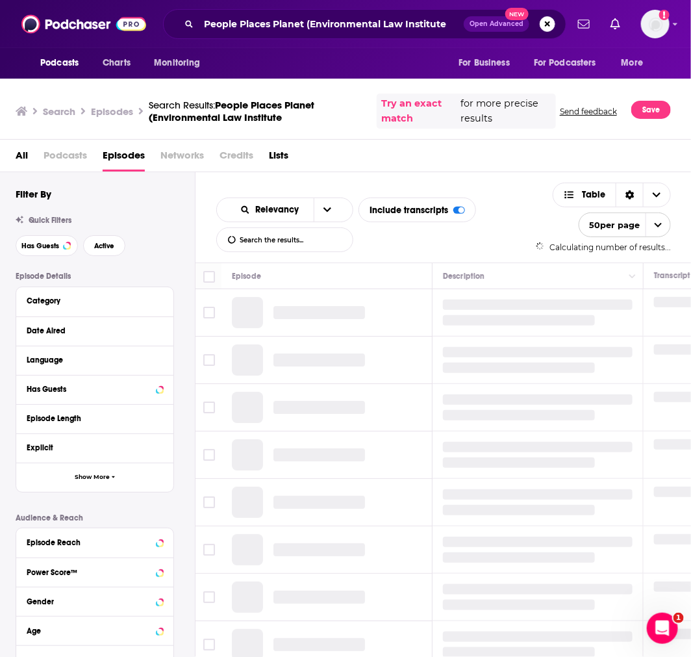
click at [286, 100] on span "People Places Planet (Environmental Law Institute" at bounding box center [232, 111] width 166 height 25
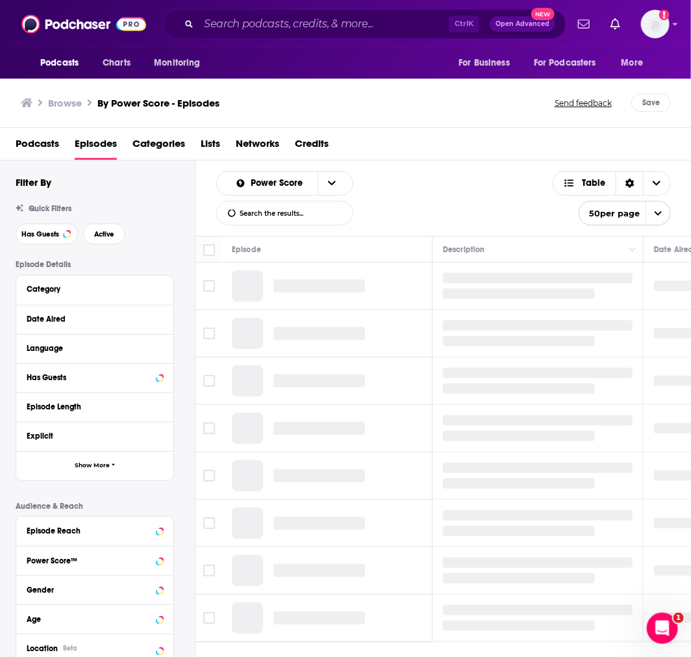
click at [51, 141] on span "Podcasts" at bounding box center [38, 146] width 44 height 27
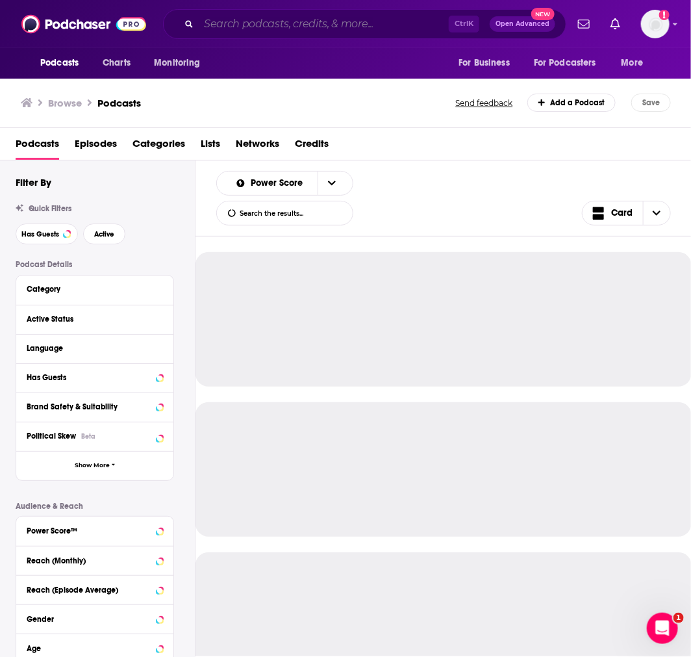
click at [292, 16] on input "Search podcasts, credits, & more..." at bounding box center [324, 24] width 250 height 21
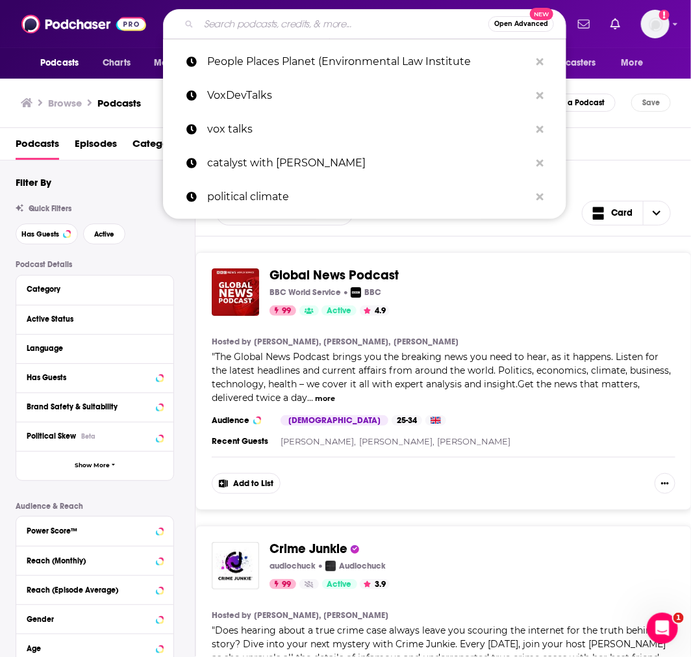
click at [299, 27] on input "Search podcasts, credits, & more..." at bounding box center [344, 24] width 290 height 21
click at [297, 53] on p "People Places Planet (Environmental Law Institute" at bounding box center [368, 62] width 323 height 34
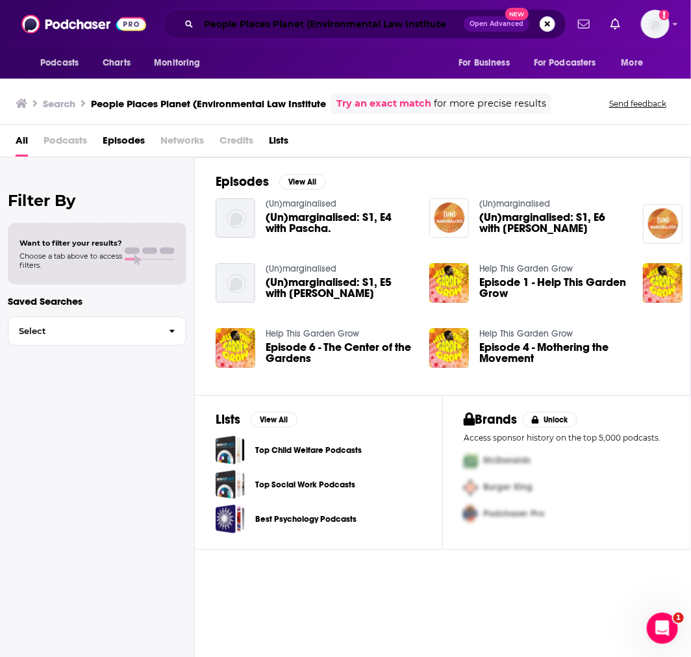
click at [300, 23] on input "People Places Planet (Environmental Law Institute" at bounding box center [331, 24] width 265 height 21
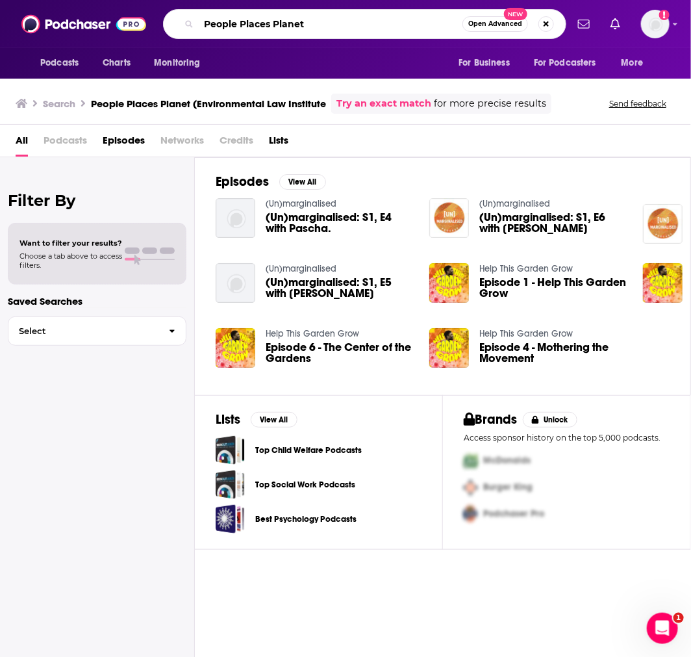
type input "People Places Planet"
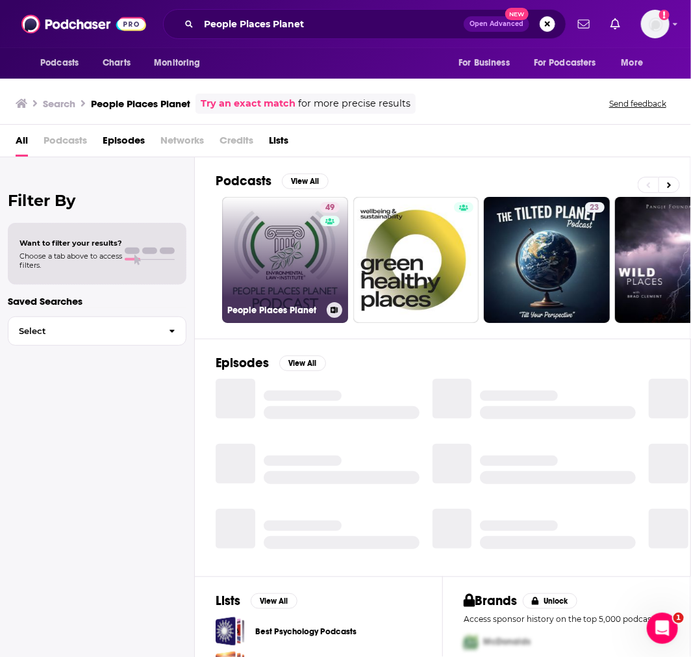
click at [296, 229] on link "49 People Places Planet" at bounding box center [285, 260] width 126 height 126
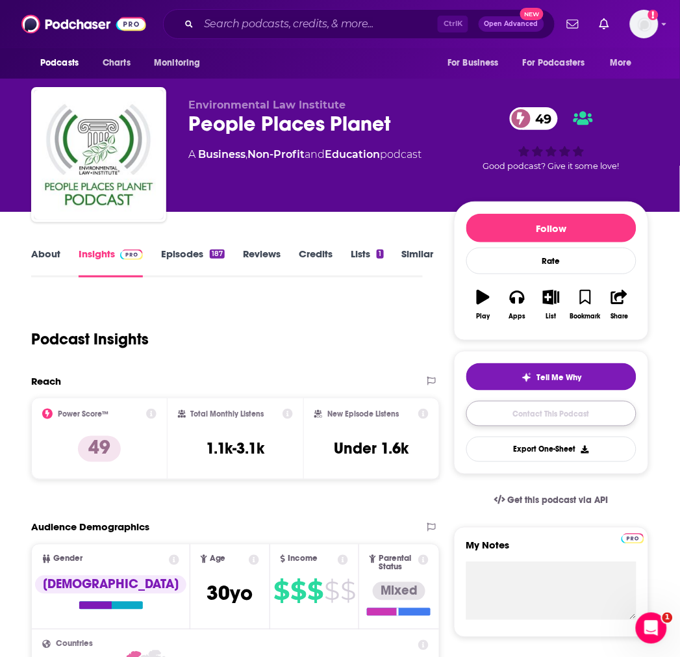
click at [557, 420] on link "Contact This Podcast" at bounding box center [551, 413] width 170 height 25
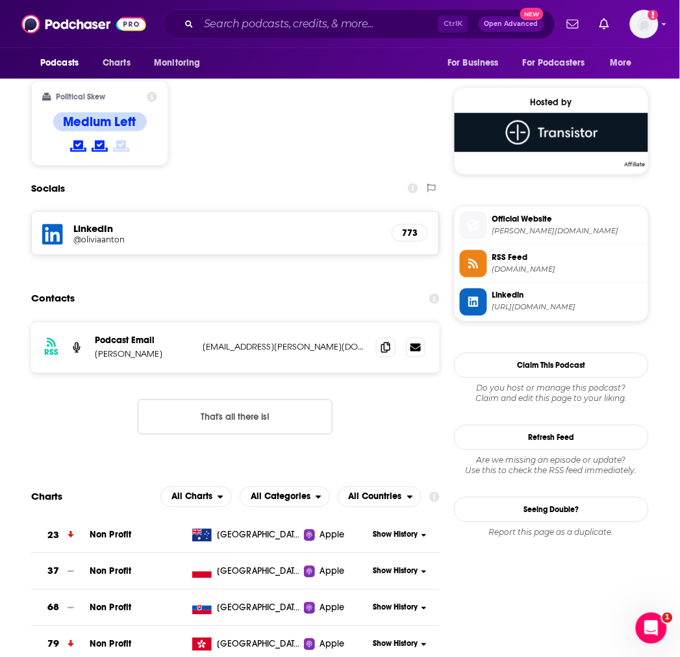
scroll to position [948, 0]
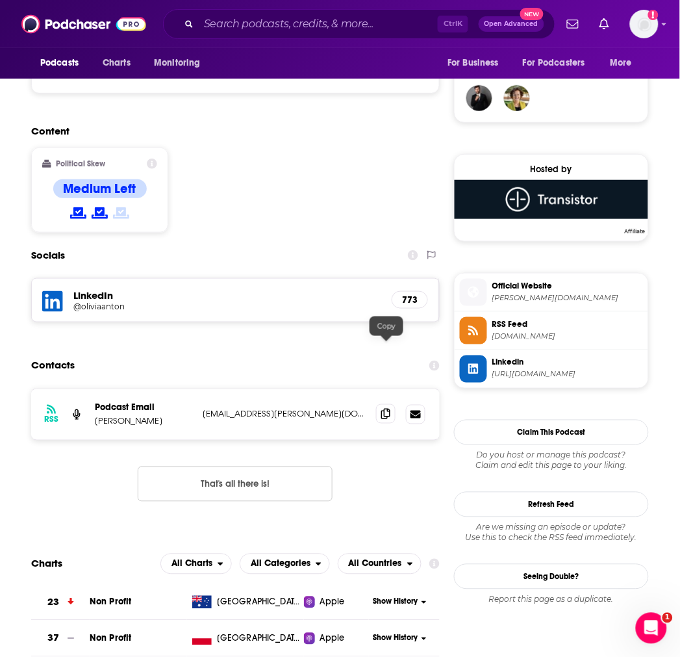
click at [388, 409] on icon at bounding box center [385, 414] width 9 height 10
click at [101, 301] on h5 "@oliviaanton" at bounding box center [177, 306] width 208 height 10
click at [236, 23] on input "Search podcasts, credits, & more..." at bounding box center [318, 24] width 239 height 21
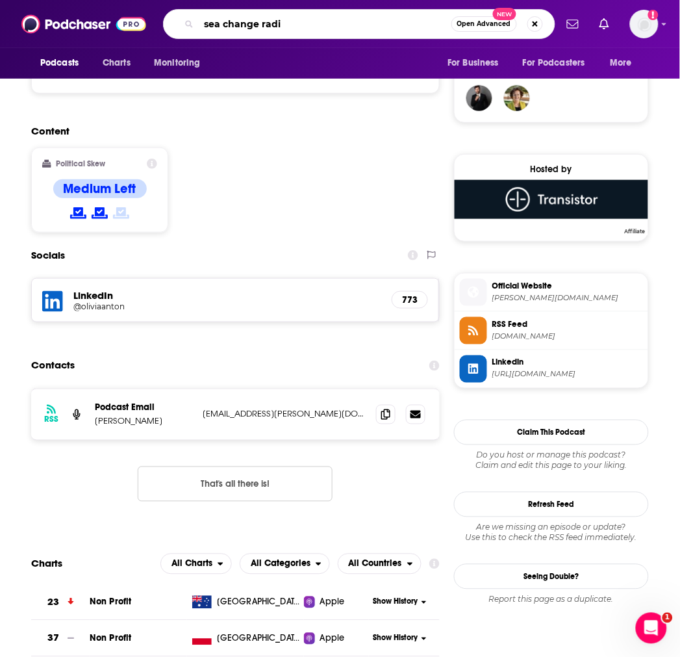
type input "sea change radio"
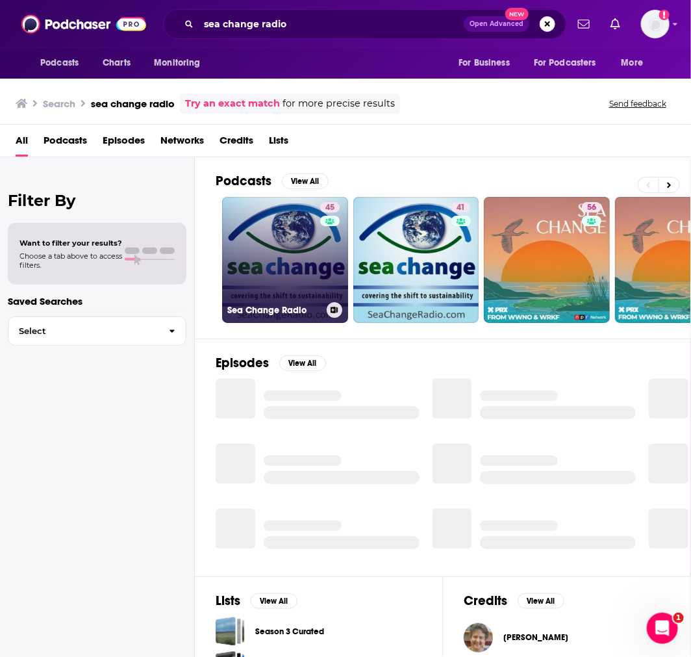
click at [284, 229] on link "45 Sea Change Radio" at bounding box center [285, 260] width 126 height 126
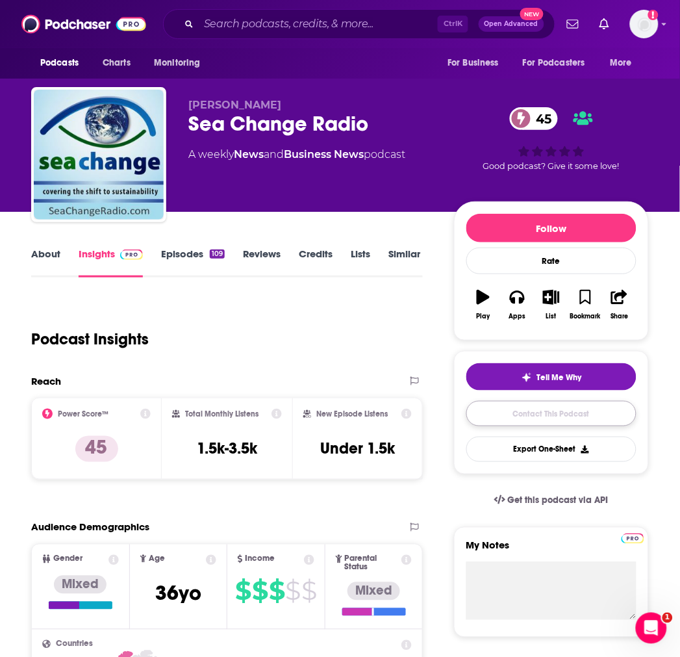
click at [539, 408] on link "Contact This Podcast" at bounding box center [551, 413] width 170 height 25
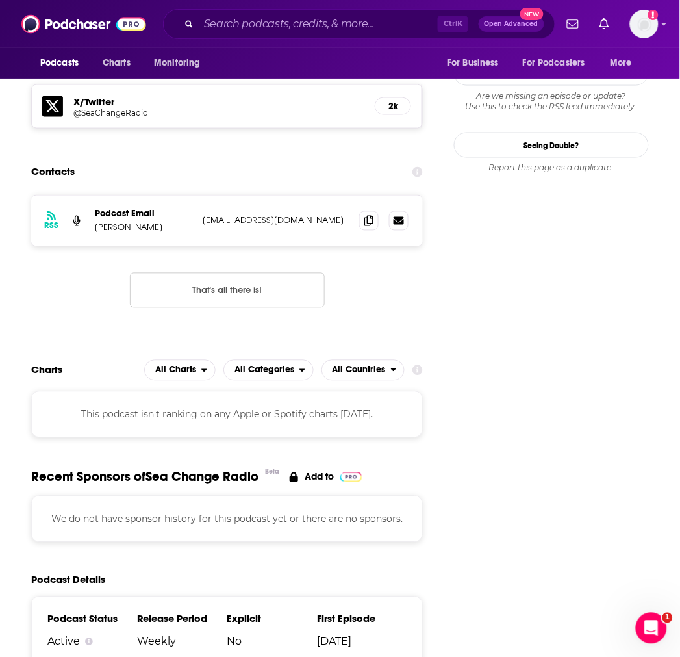
scroll to position [1114, 0]
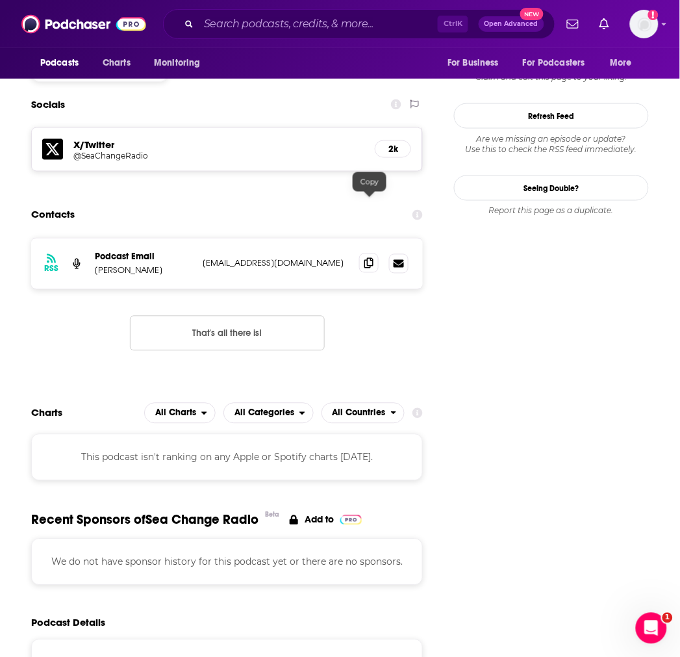
click at [372, 258] on icon at bounding box center [368, 263] width 9 height 10
click at [268, 14] on input "Search podcasts, credits, & more..." at bounding box center [318, 24] width 239 height 21
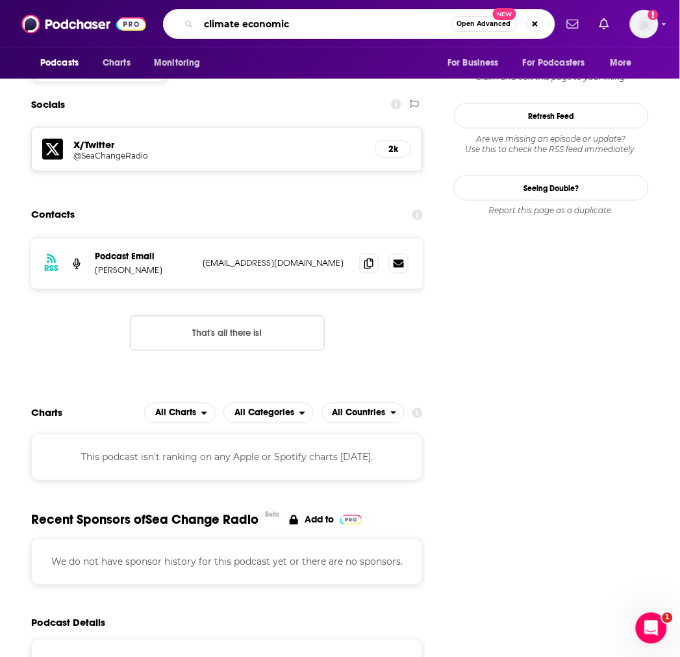
type input "climate economics"
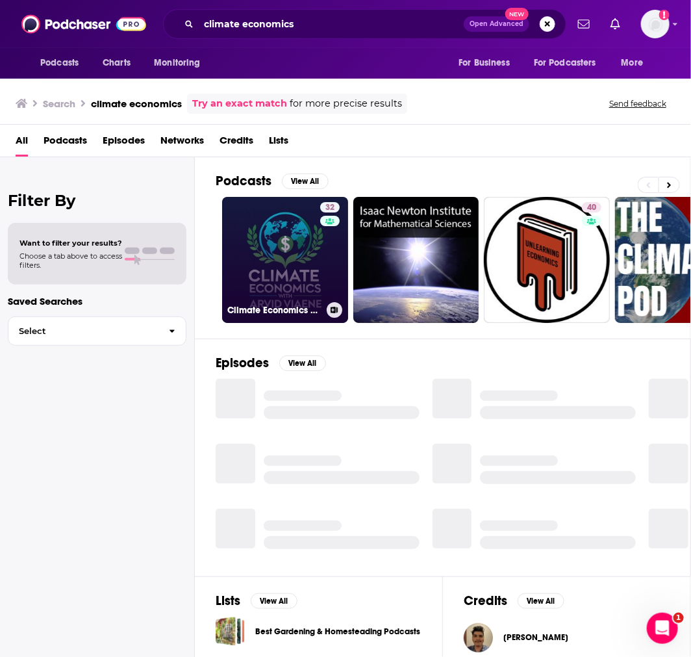
click at [238, 225] on link "32 Climate Economics with [PERSON_NAME]" at bounding box center [285, 260] width 126 height 126
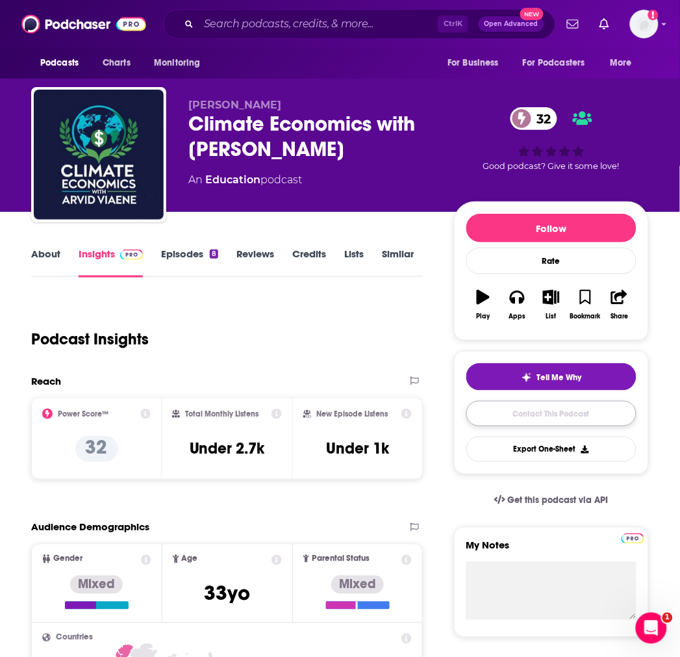
click at [566, 417] on link "Contact This Podcast" at bounding box center [551, 413] width 170 height 25
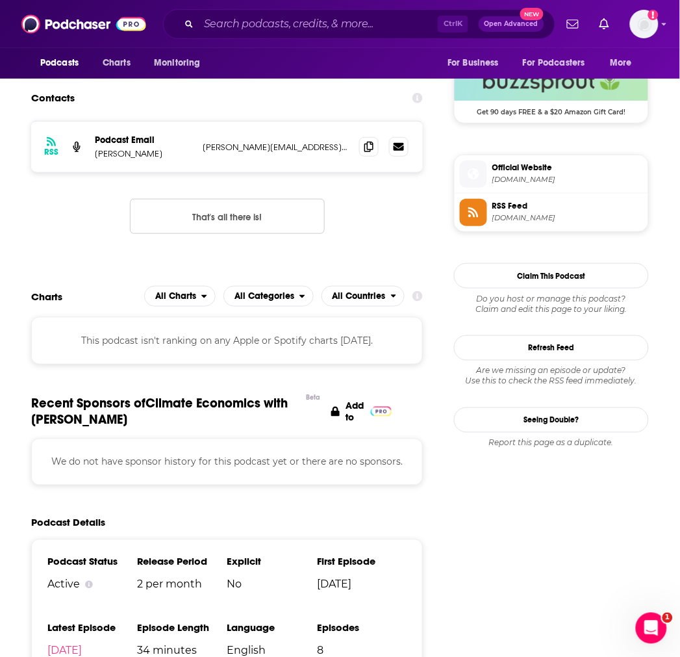
scroll to position [834, 0]
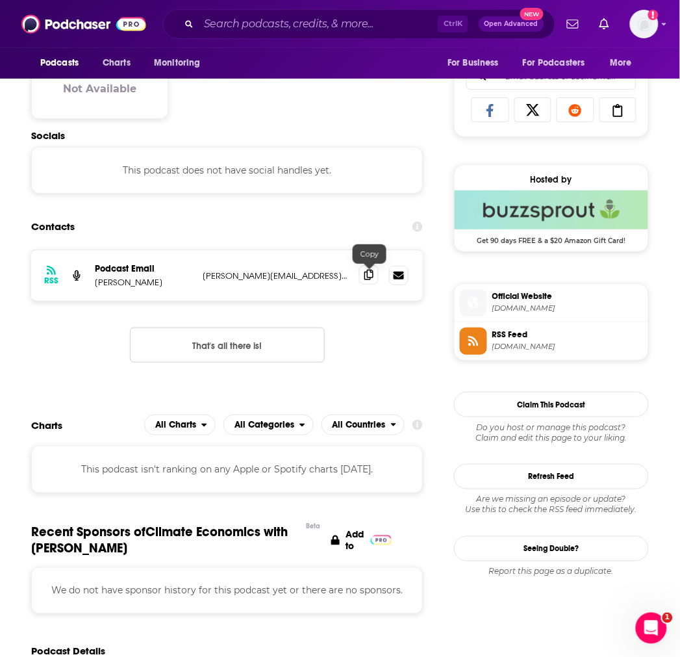
click at [372, 275] on icon at bounding box center [368, 275] width 9 height 10
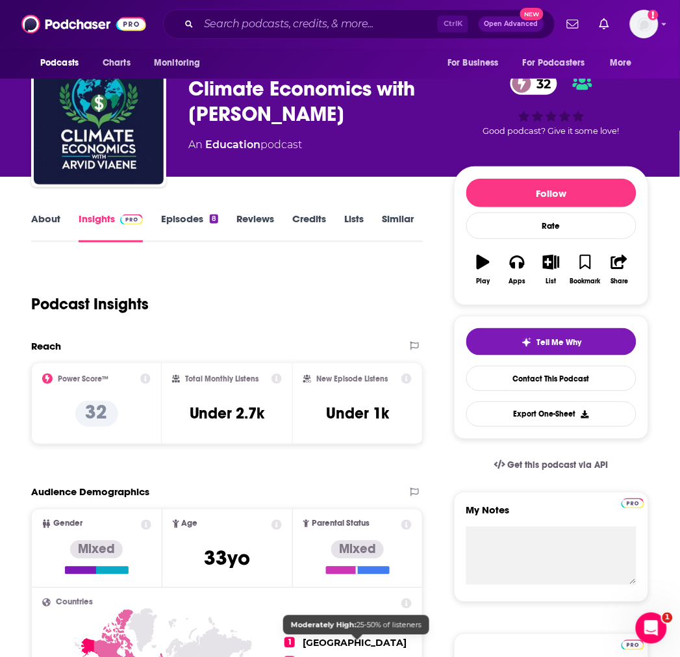
scroll to position [0, 0]
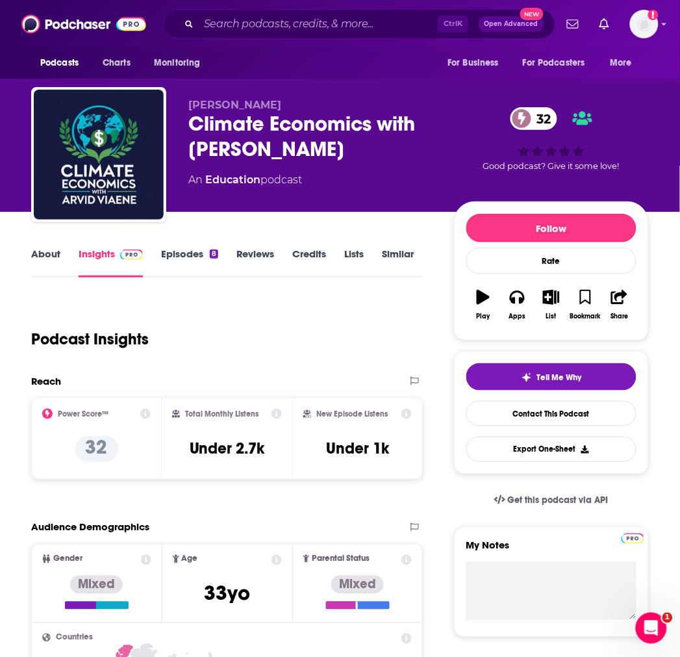
click at [42, 262] on link "About" at bounding box center [45, 262] width 29 height 30
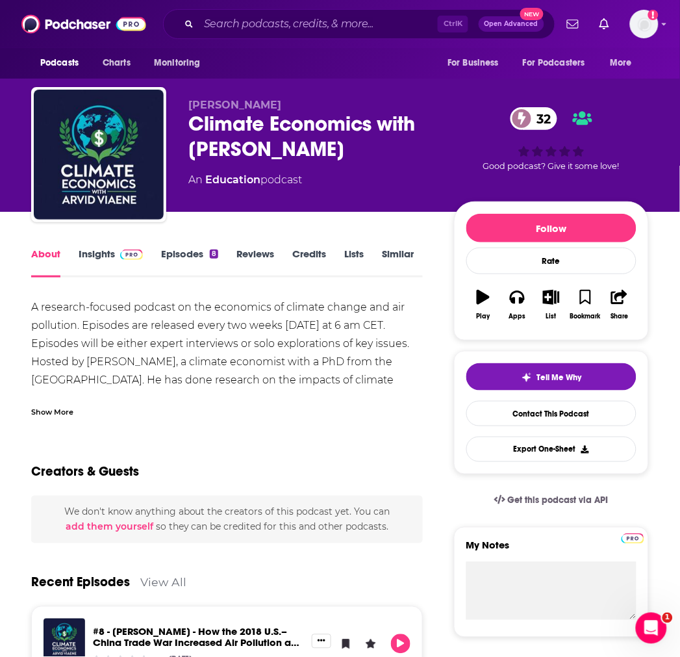
click at [73, 411] on div "Show More" at bounding box center [52, 411] width 42 height 12
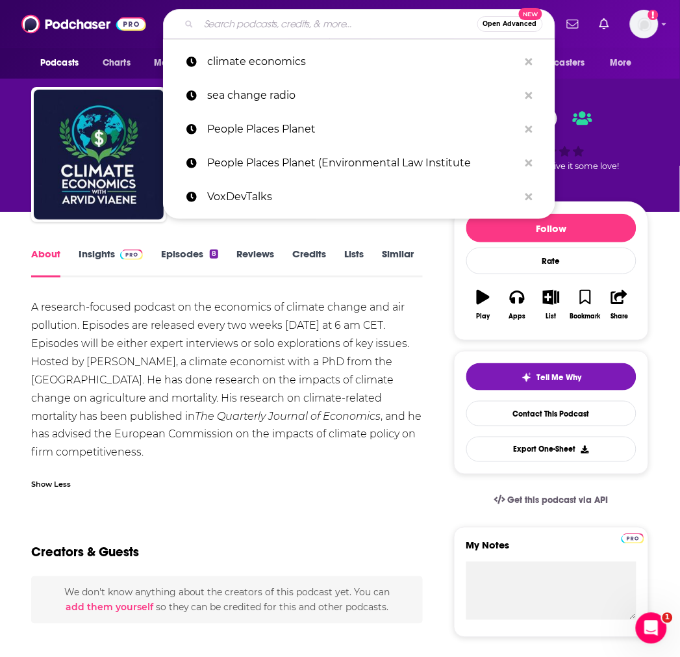
click at [300, 23] on input "Search podcasts, credits, & more..." at bounding box center [338, 24] width 279 height 21
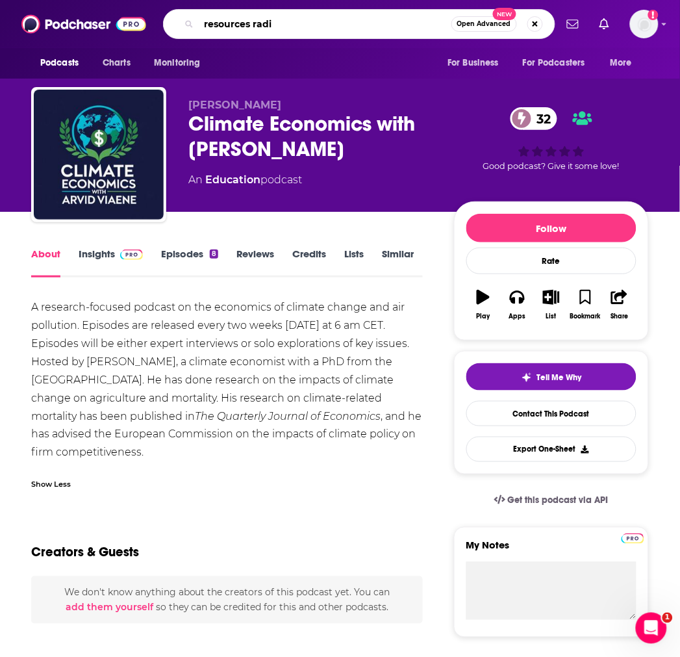
type input "resources radio"
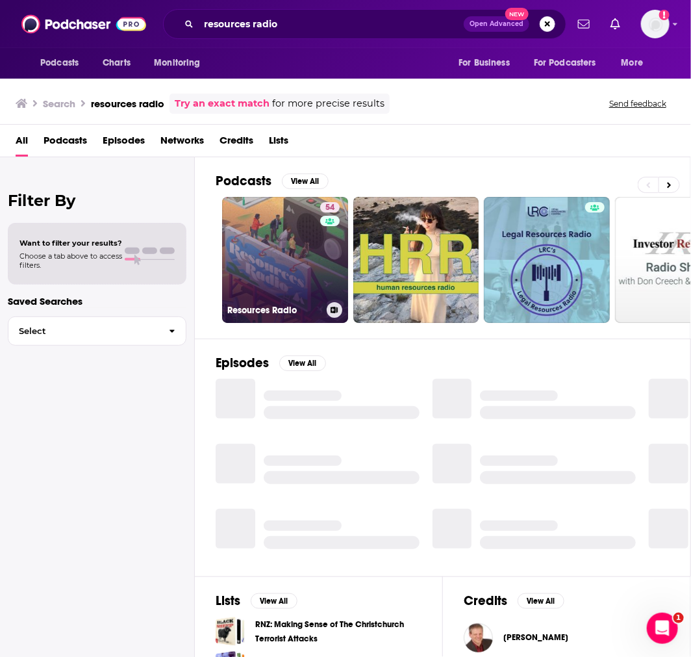
click at [260, 257] on link "54 Resources Radio" at bounding box center [285, 260] width 126 height 126
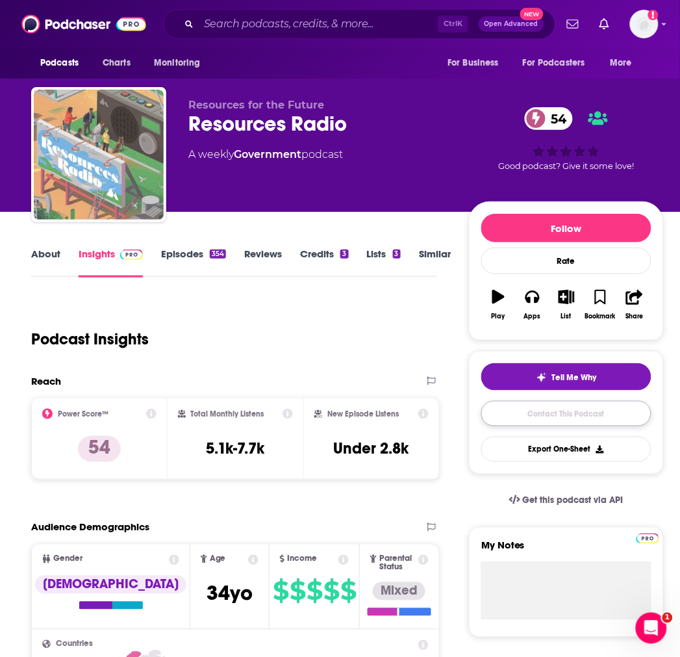
click at [587, 411] on link "Contact This Podcast" at bounding box center [566, 413] width 170 height 25
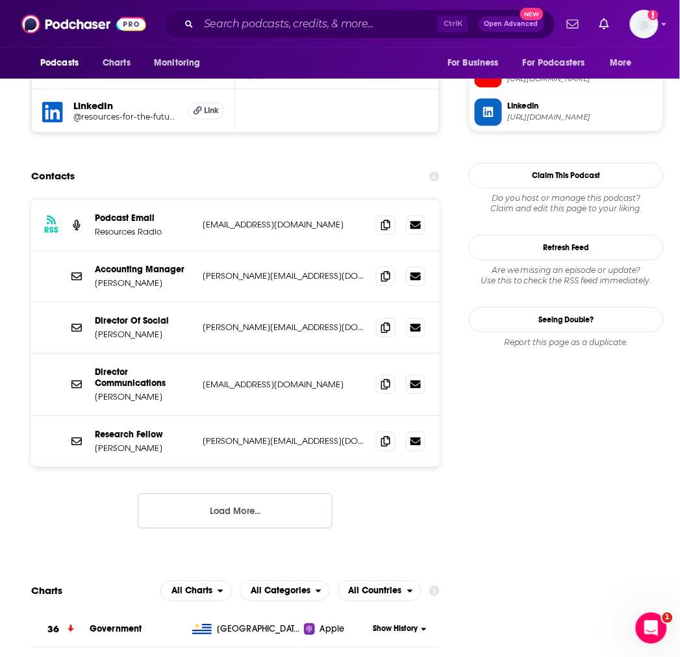
scroll to position [1180, 0]
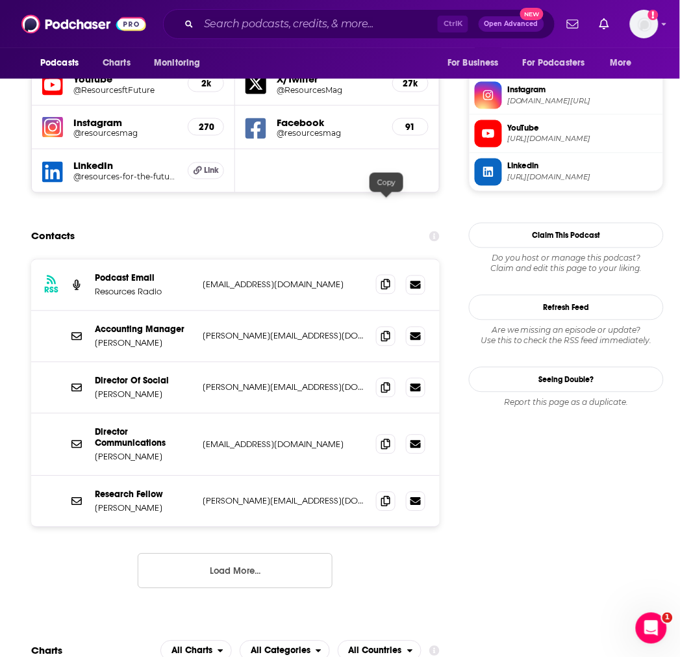
click at [388, 279] on icon at bounding box center [385, 284] width 9 height 10
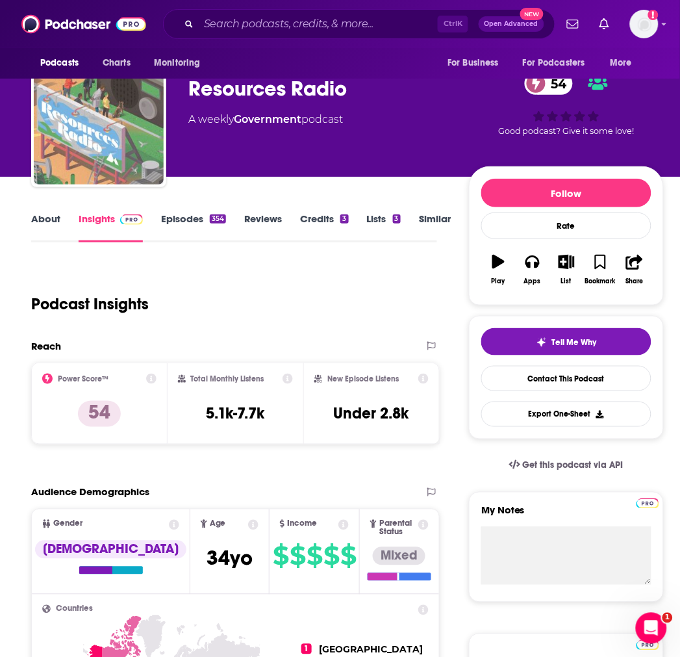
scroll to position [0, 0]
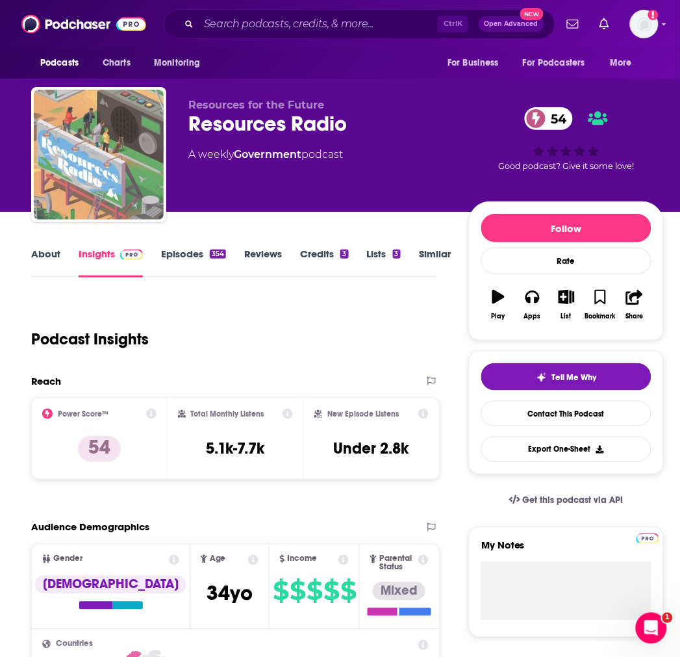
click at [40, 251] on link "About" at bounding box center [45, 262] width 29 height 30
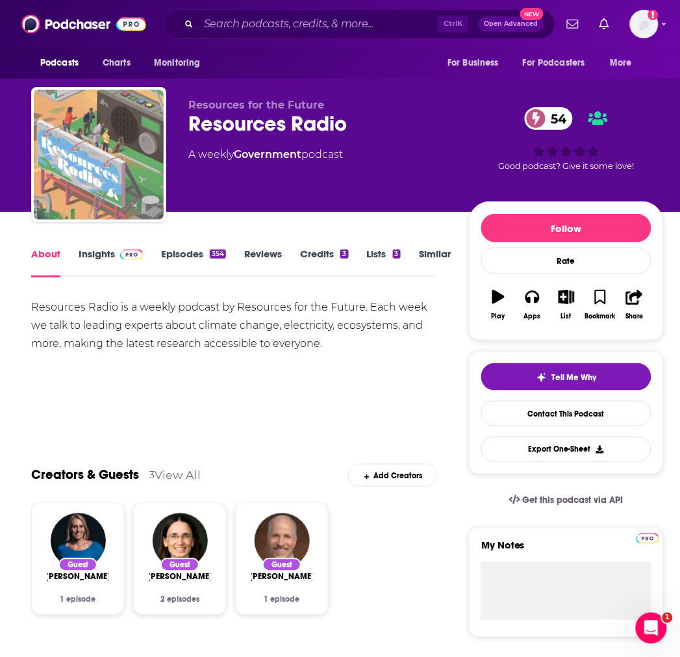
click at [391, 342] on div "Resources Radio is a weekly podcast by Resources for the Future. Each week we t…" at bounding box center [234, 325] width 406 height 55
click at [296, 22] on input "Search podcasts, credits, & more..." at bounding box center [318, 24] width 239 height 21
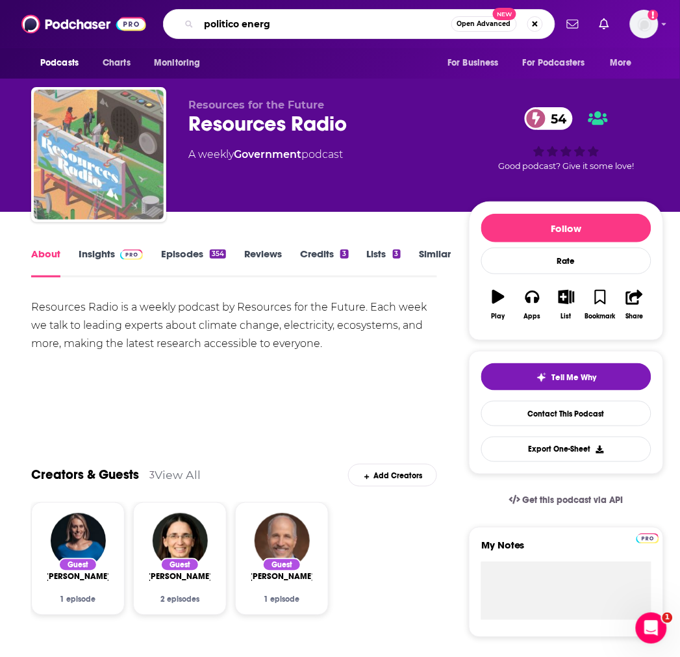
type input "politico energy"
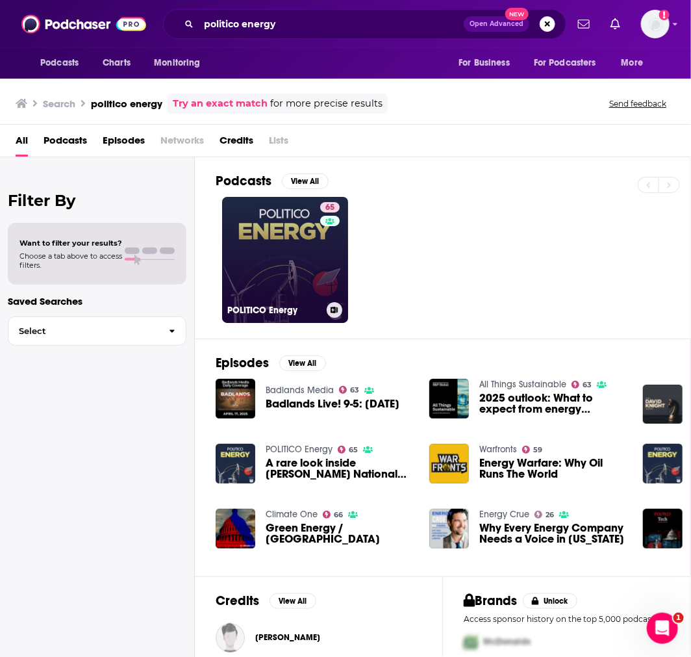
click at [264, 255] on link "65 POLITICO Energy" at bounding box center [285, 260] width 126 height 126
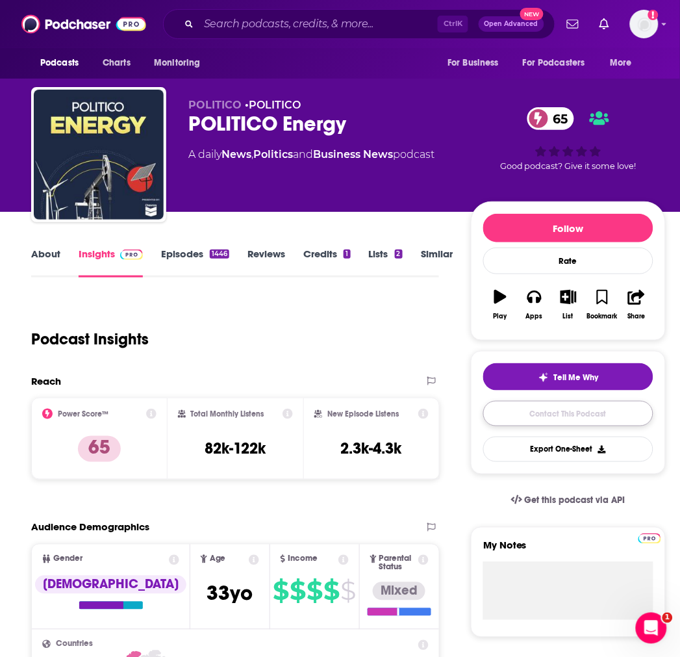
click at [555, 418] on link "Contact This Podcast" at bounding box center [568, 413] width 170 height 25
click at [53, 255] on link "About" at bounding box center [45, 262] width 29 height 30
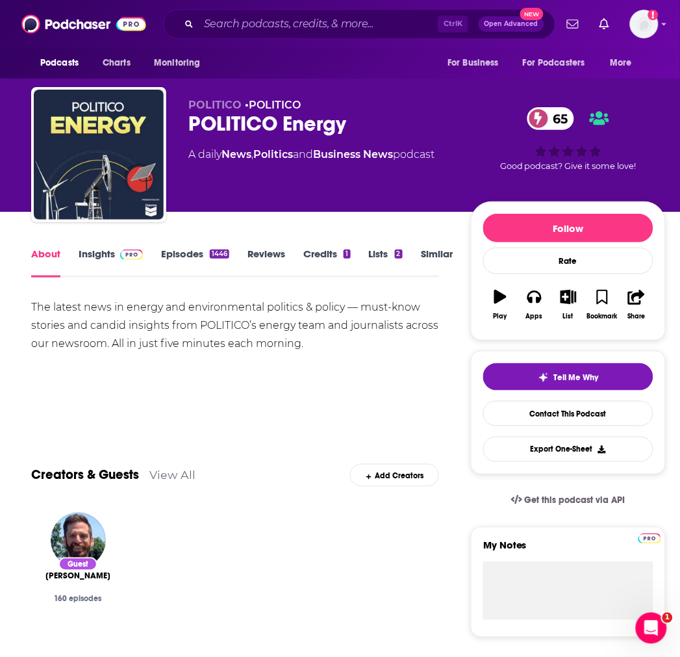
scroll to position [72, 0]
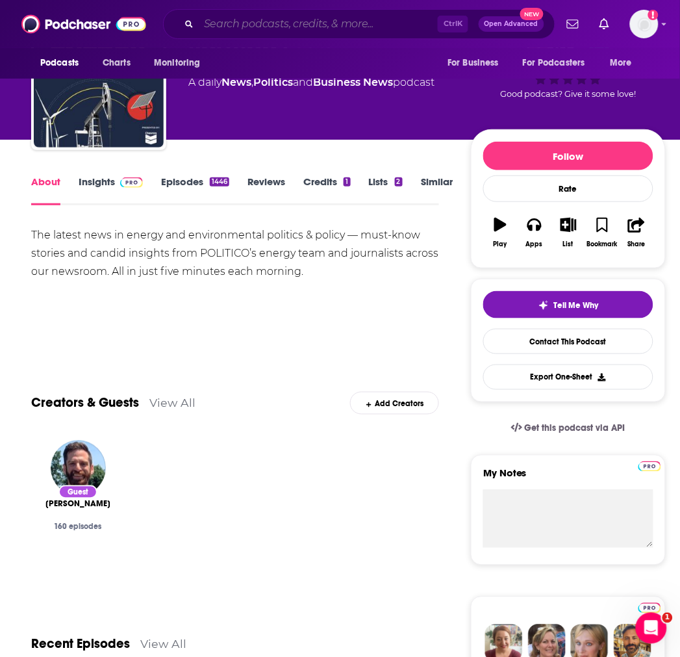
click at [242, 26] on input "Search podcasts, credits, & more..." at bounding box center [318, 24] width 239 height 21
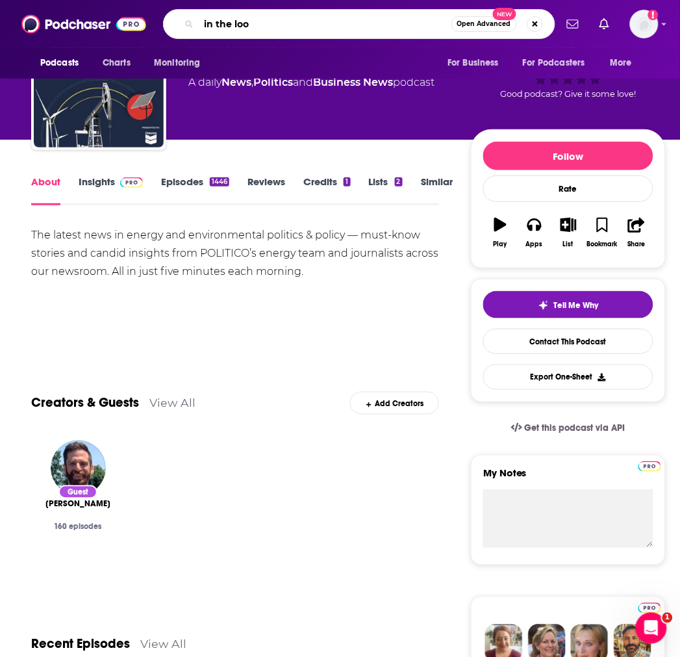
type input "in the loop"
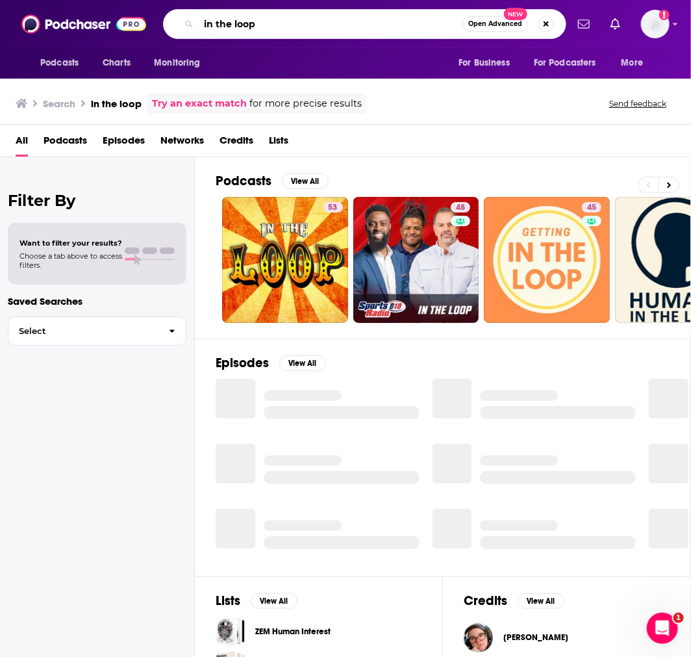
click at [364, 17] on input "in the loop" at bounding box center [331, 24] width 264 height 21
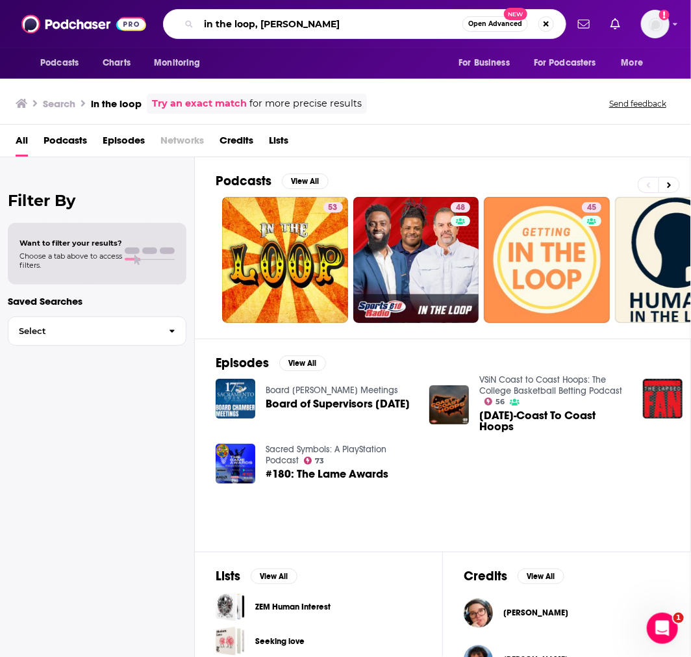
type input "in the loop, [PERSON_NAME]"
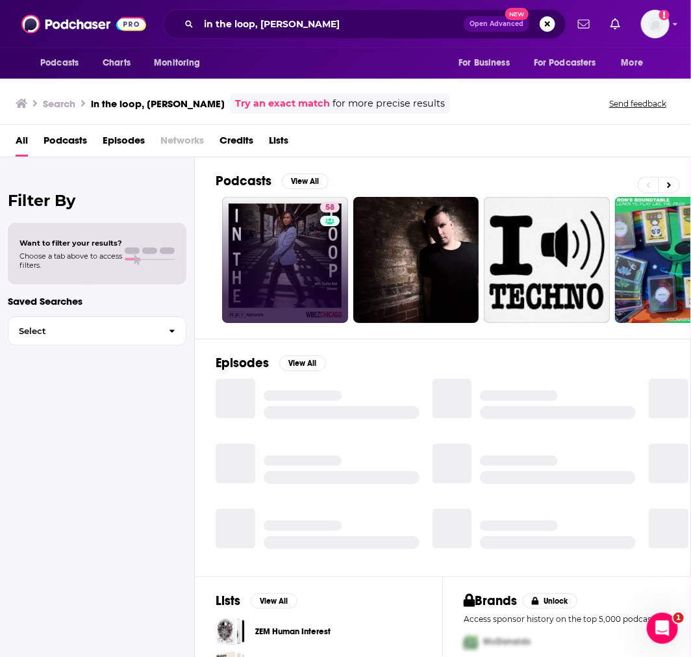
drag, startPoint x: 320, startPoint y: 226, endPoint x: 315, endPoint y: 231, distance: 6.9
click at [315, 231] on link "58" at bounding box center [285, 260] width 126 height 126
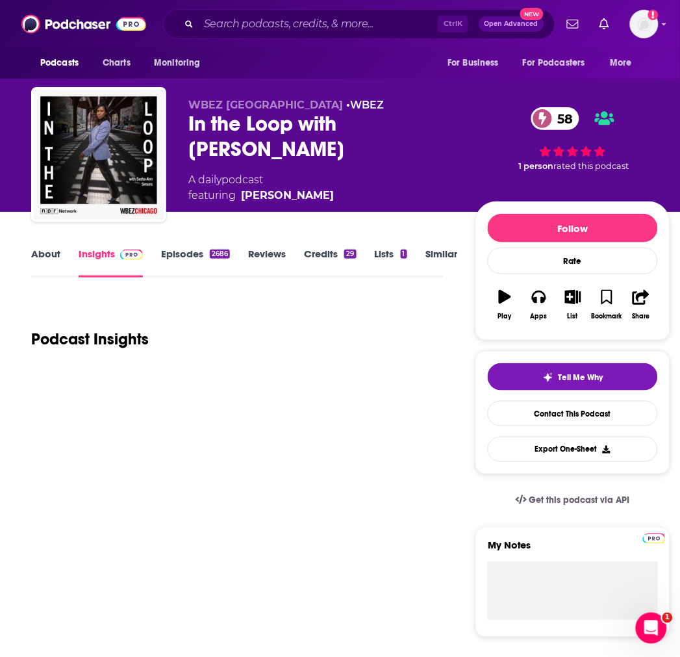
click at [57, 257] on link "About" at bounding box center [45, 262] width 29 height 30
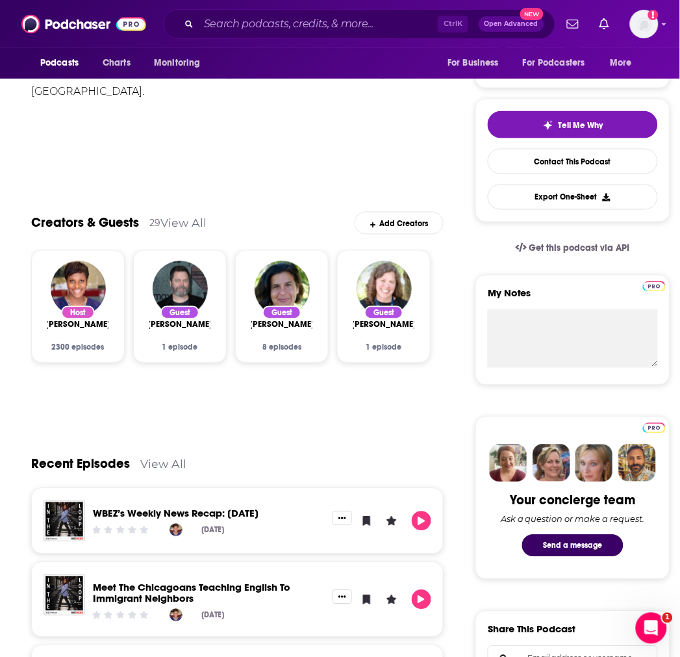
scroll to position [216, 0]
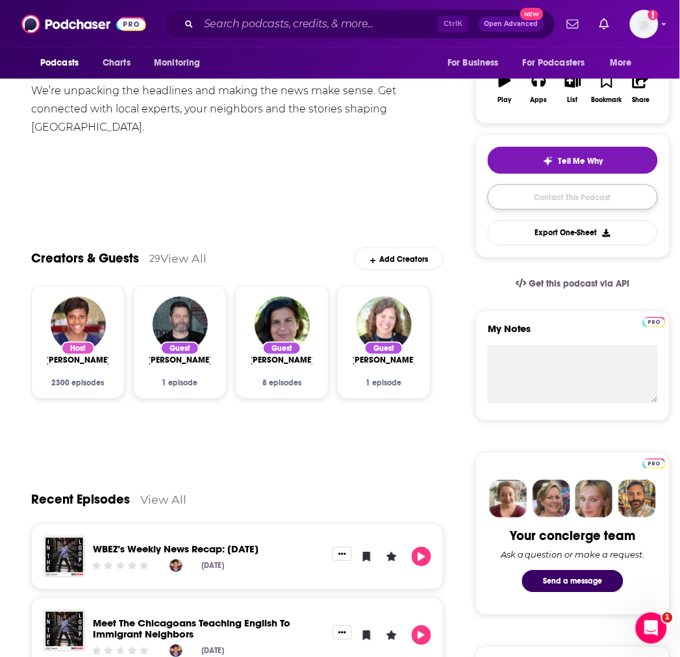
click at [585, 193] on link "Contact This Podcast" at bounding box center [573, 196] width 170 height 25
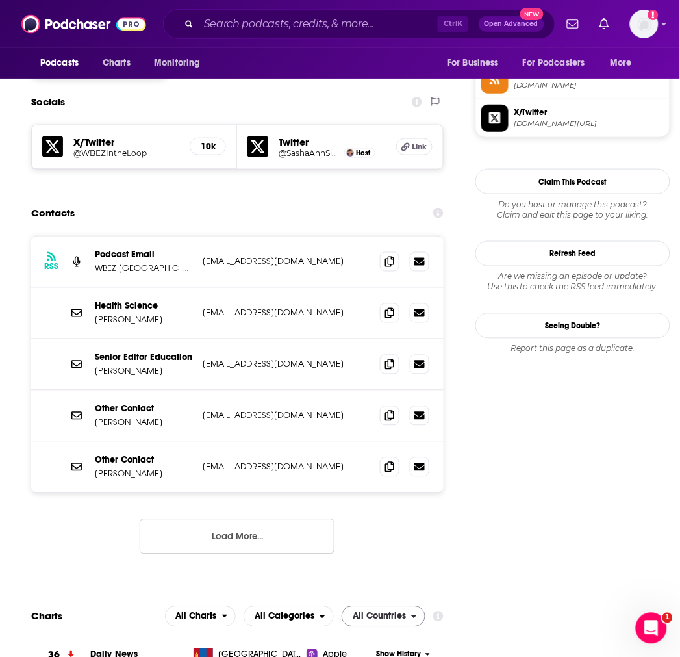
scroll to position [1079, 0]
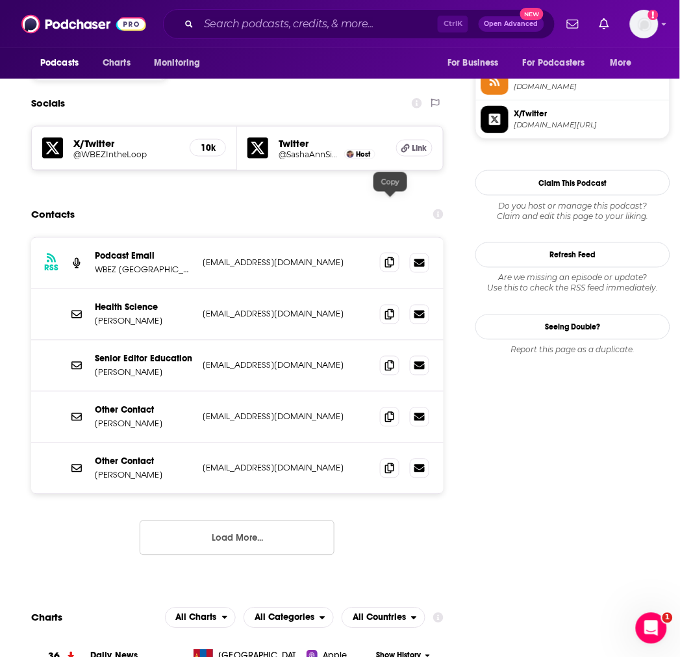
click at [391, 253] on span at bounding box center [389, 262] width 19 height 19
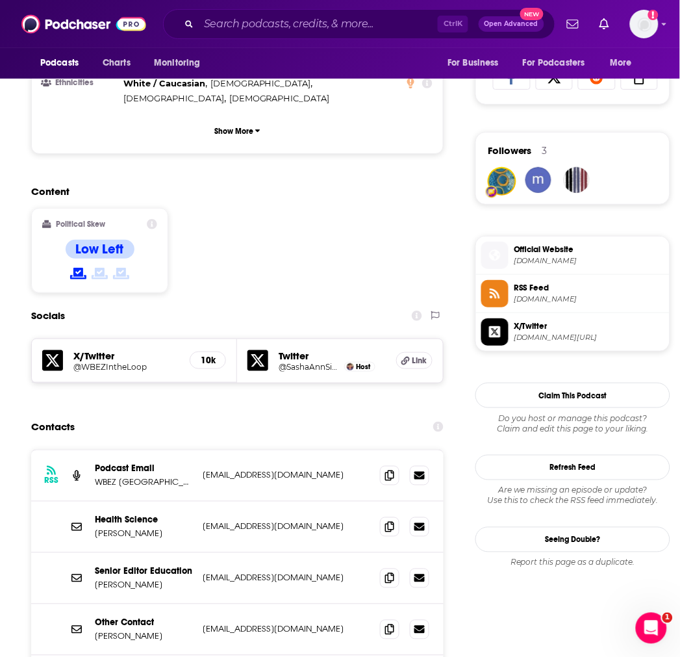
scroll to position [938, 0]
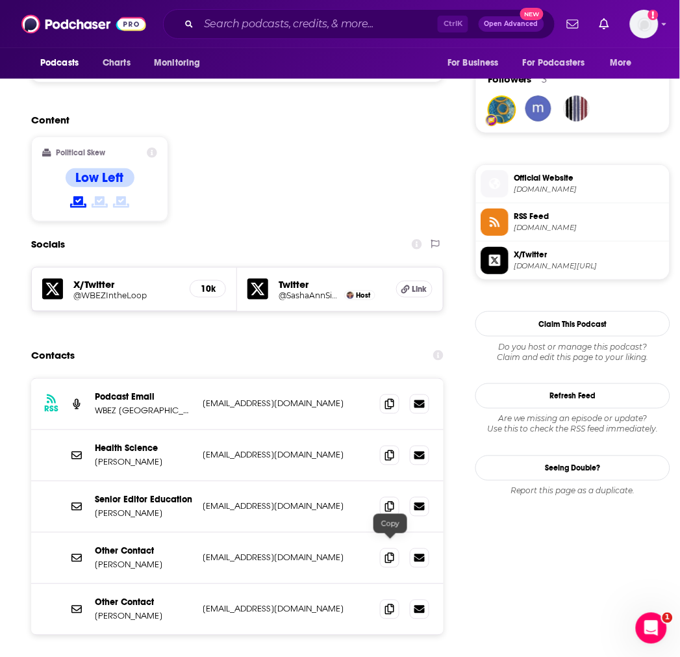
drag, startPoint x: 391, startPoint y: 546, endPoint x: 451, endPoint y: 459, distance: 105.9
click at [391, 604] on icon at bounding box center [389, 609] width 9 height 10
click at [397, 548] on span at bounding box center [389, 557] width 19 height 19
drag, startPoint x: 390, startPoint y: 446, endPoint x: 660, endPoint y: 307, distance: 303.3
click at [390, 501] on icon at bounding box center [389, 506] width 9 height 10
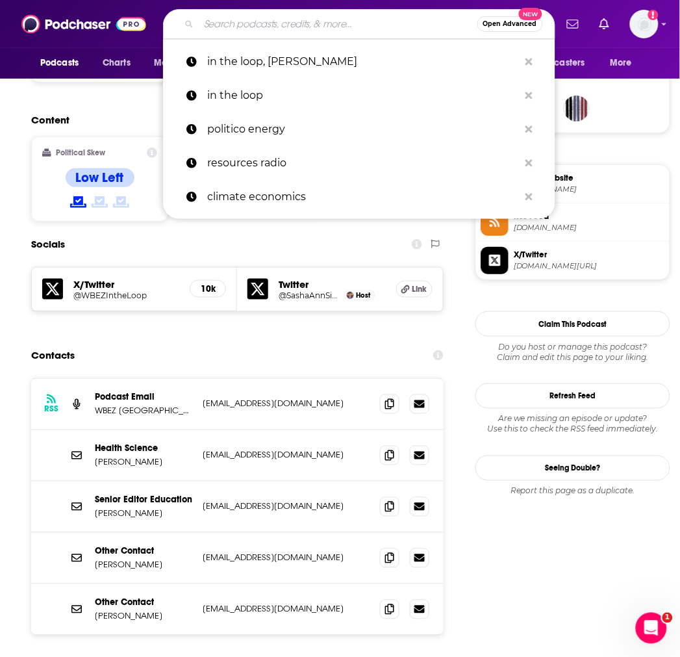
click at [212, 29] on input "Search podcasts, credits, & more..." at bounding box center [338, 24] width 279 height 21
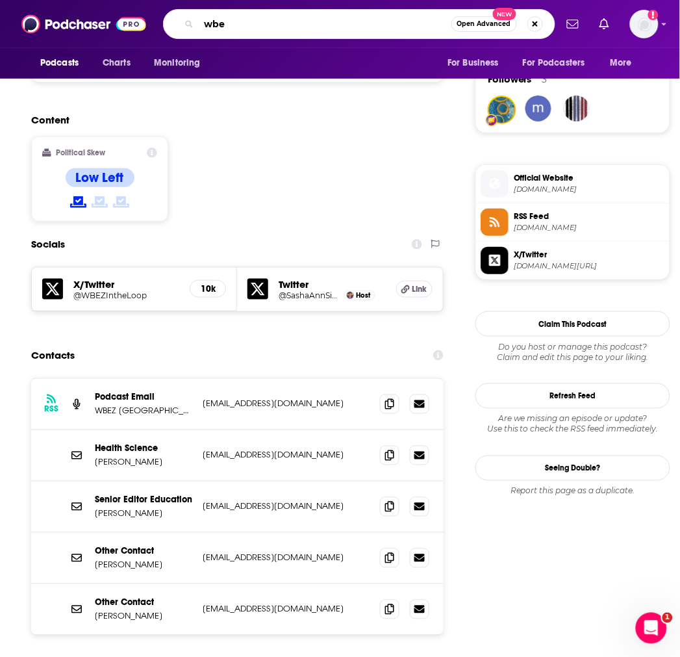
type input "wbez"
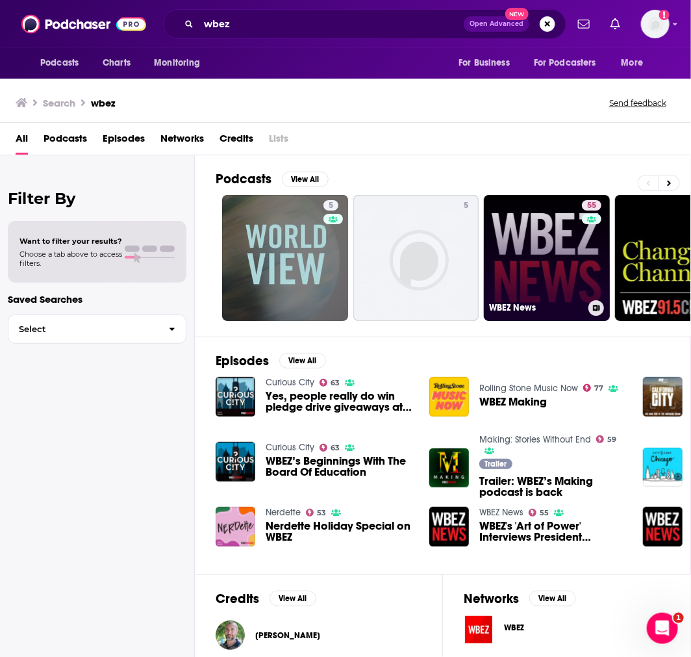
click at [544, 260] on link "55 WBEZ News" at bounding box center [547, 258] width 126 height 126
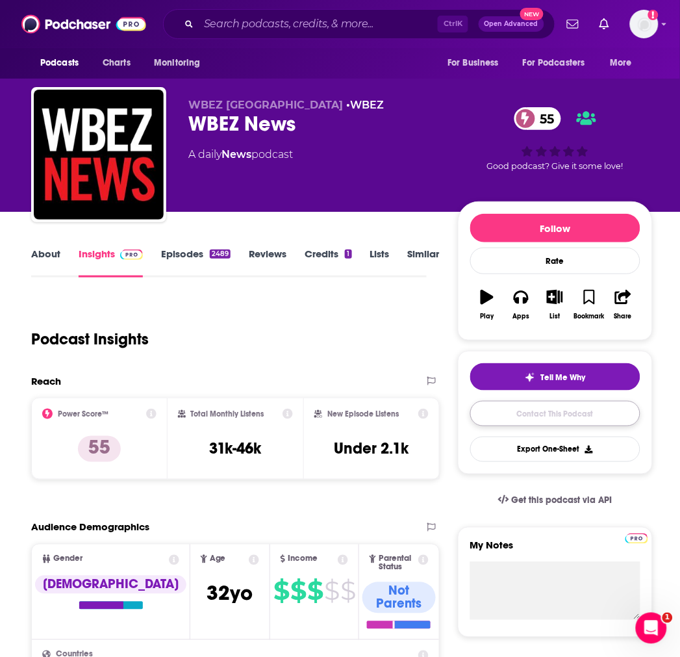
click at [564, 418] on link "Contact This Podcast" at bounding box center [555, 413] width 170 height 25
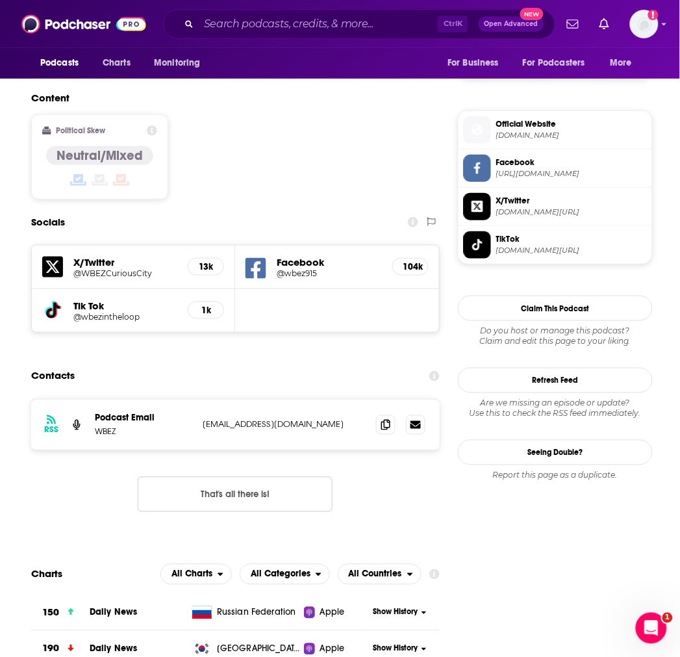
scroll to position [920, 0]
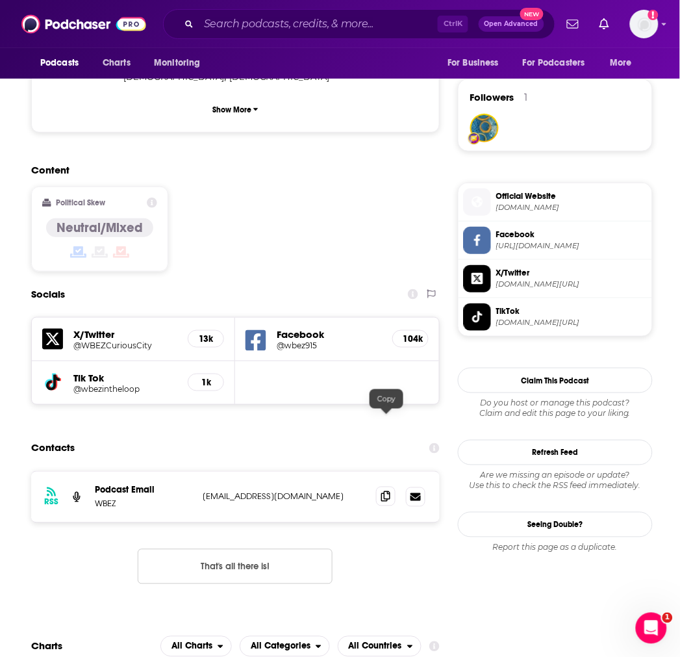
click at [385, 491] on icon at bounding box center [385, 496] width 9 height 10
